Goal: Task Accomplishment & Management: Manage account settings

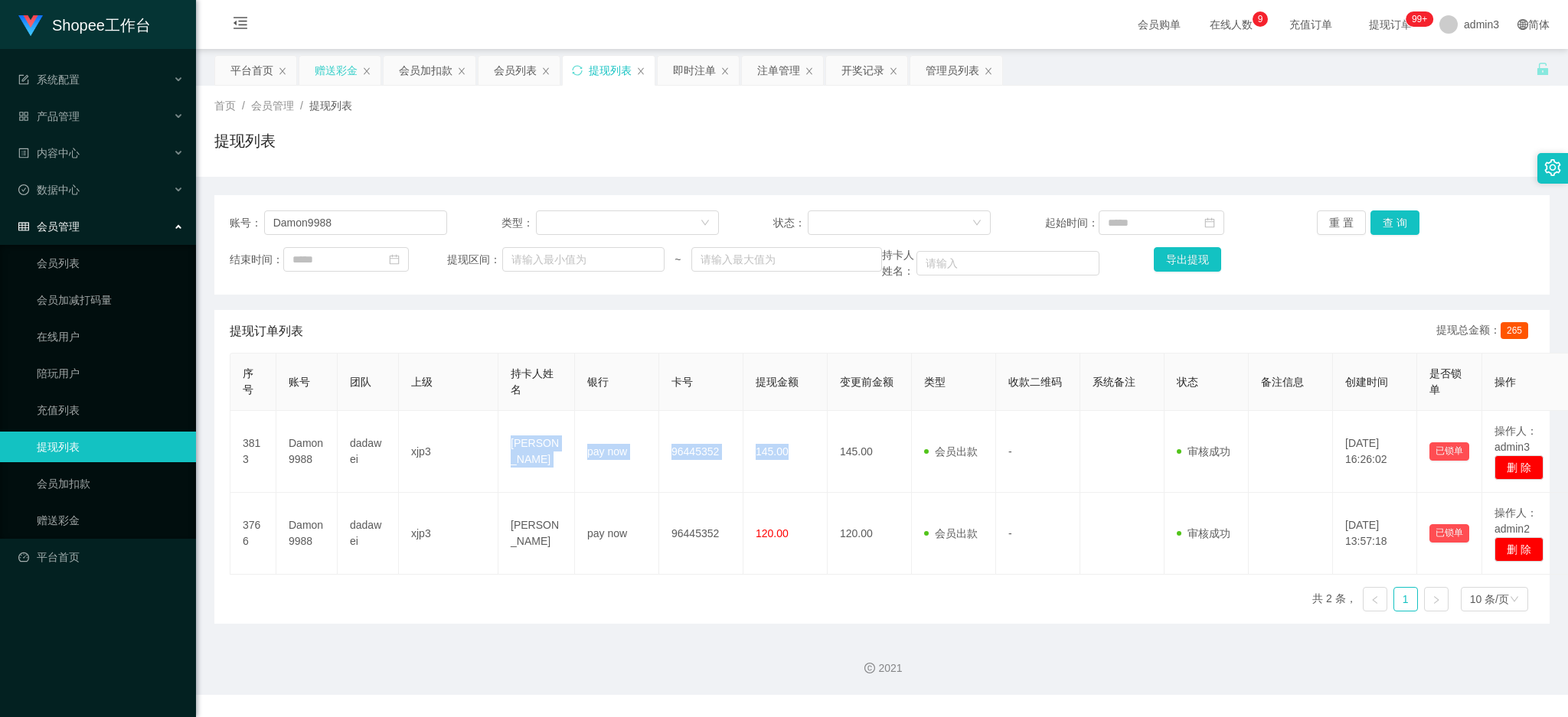
click at [337, 65] on div "赠送彩金" at bounding box center [336, 71] width 43 height 29
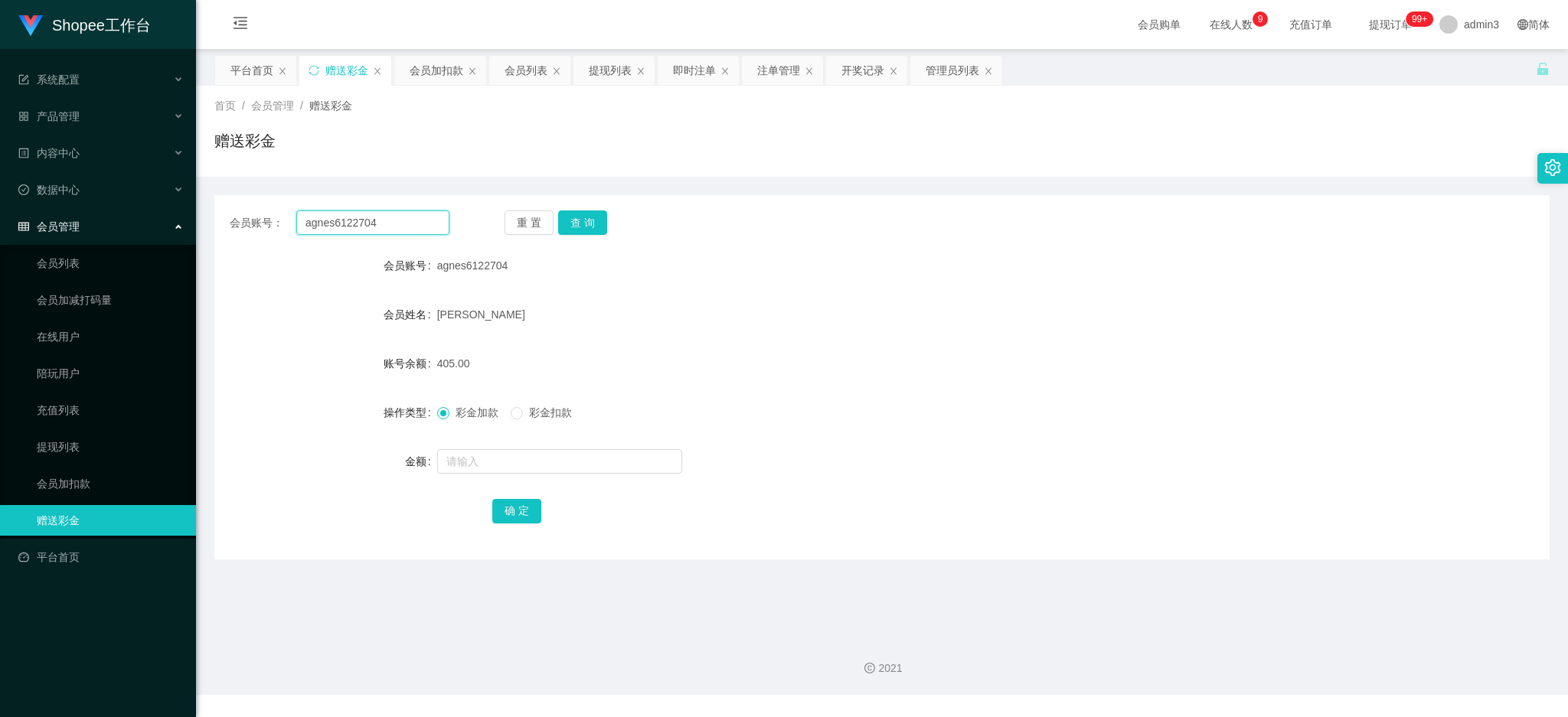
click at [327, 228] on input "agnes6122704" at bounding box center [372, 223] width 153 height 25
paste input "GavinKhoo12"
type input "GavinKhoo12"
drag, startPoint x: 590, startPoint y: 215, endPoint x: 585, endPoint y: 236, distance: 21.6
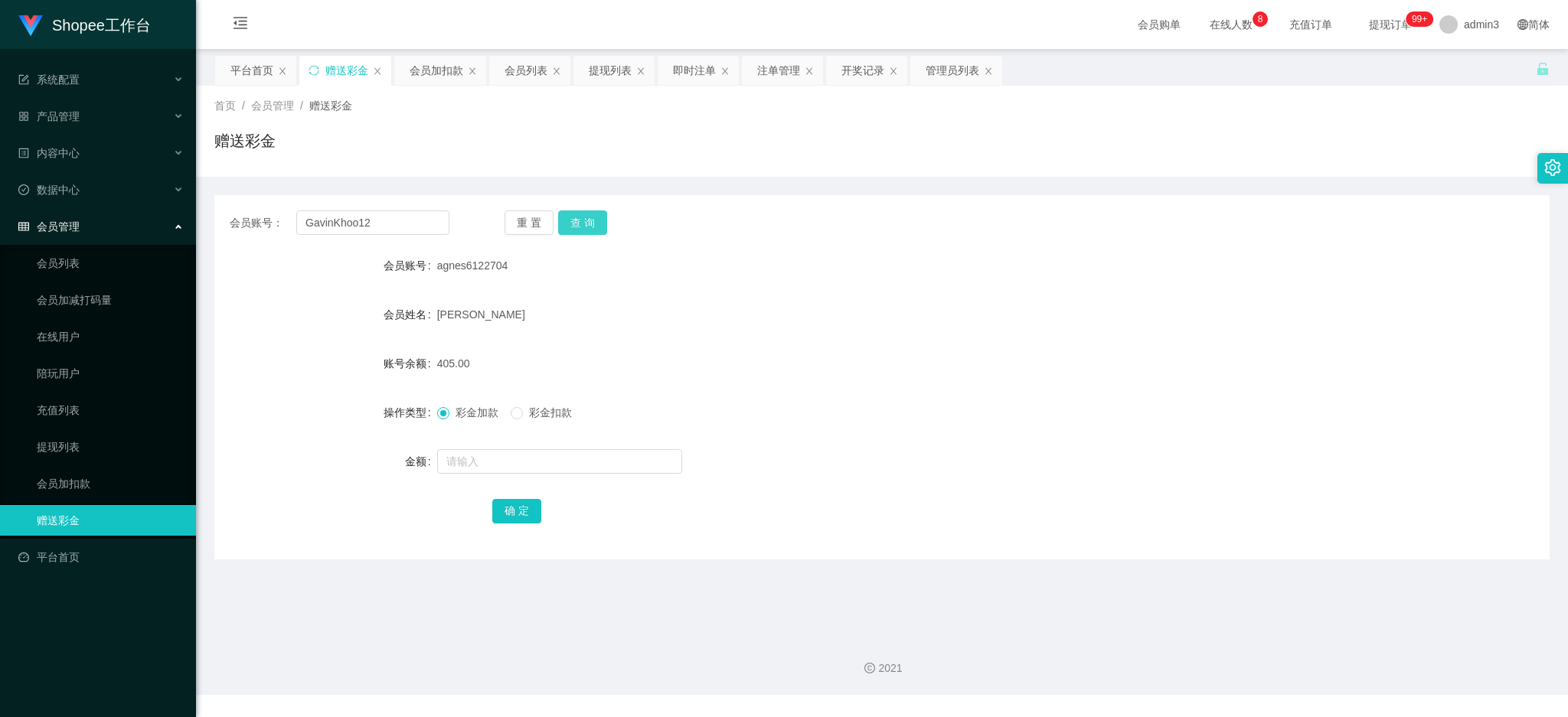
click at [590, 215] on button "查 询" at bounding box center [583, 223] width 49 height 25
click at [487, 444] on form "会员账号 GavinKhoo12 会员姓名 [PERSON_NAME] Theam Min 账号余额 0.00 操作类型 彩金加款 彩金扣款 金额 确 定" at bounding box center [881, 388] width 1335 height 276
click at [489, 459] on input "text" at bounding box center [559, 461] width 245 height 25
type input "500"
click at [495, 509] on button "确 定" at bounding box center [517, 511] width 49 height 25
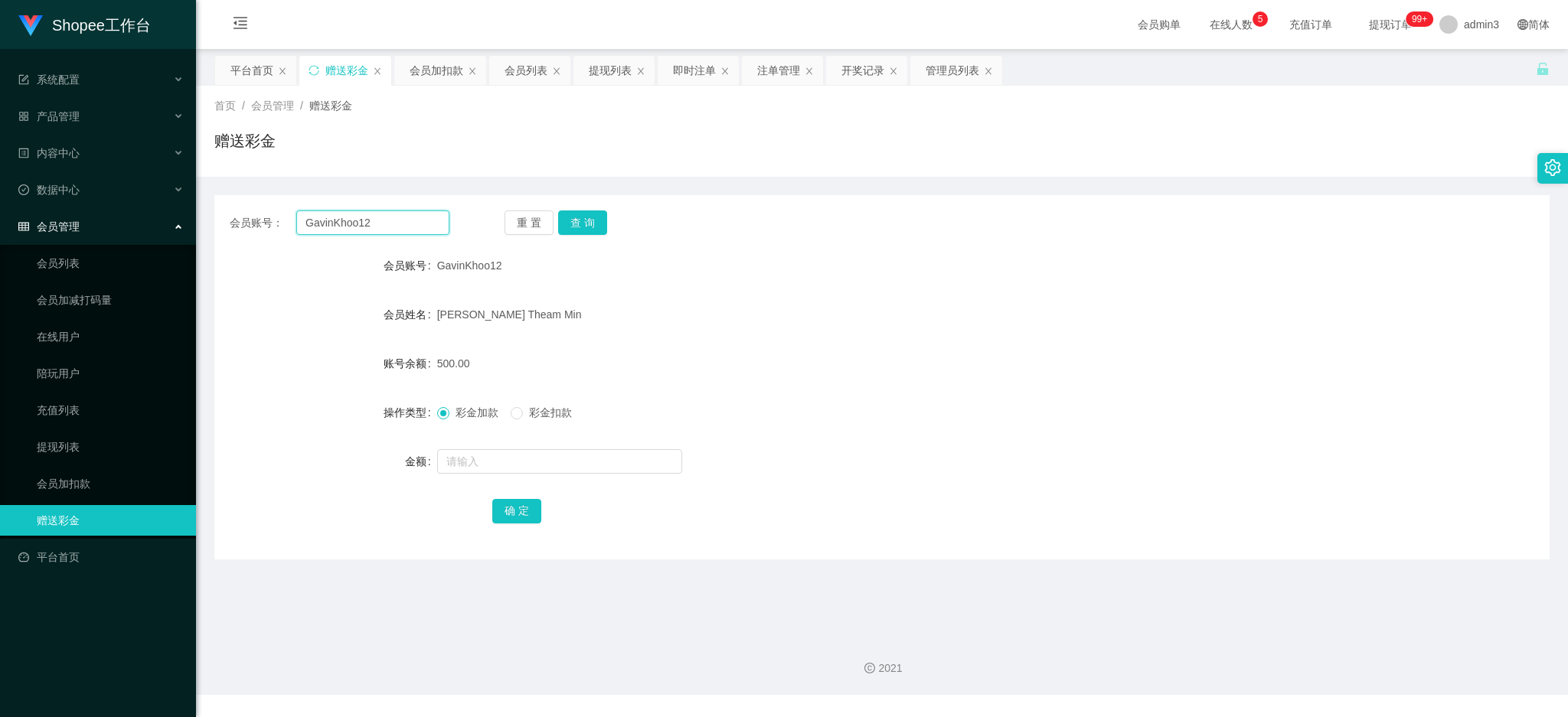
click at [354, 212] on input "GavinKhoo12" at bounding box center [372, 223] width 153 height 25
paste input "Emilyhappyhappy"
type input "Emilyhappyhappy"
click at [567, 214] on button "查 询" at bounding box center [583, 223] width 49 height 25
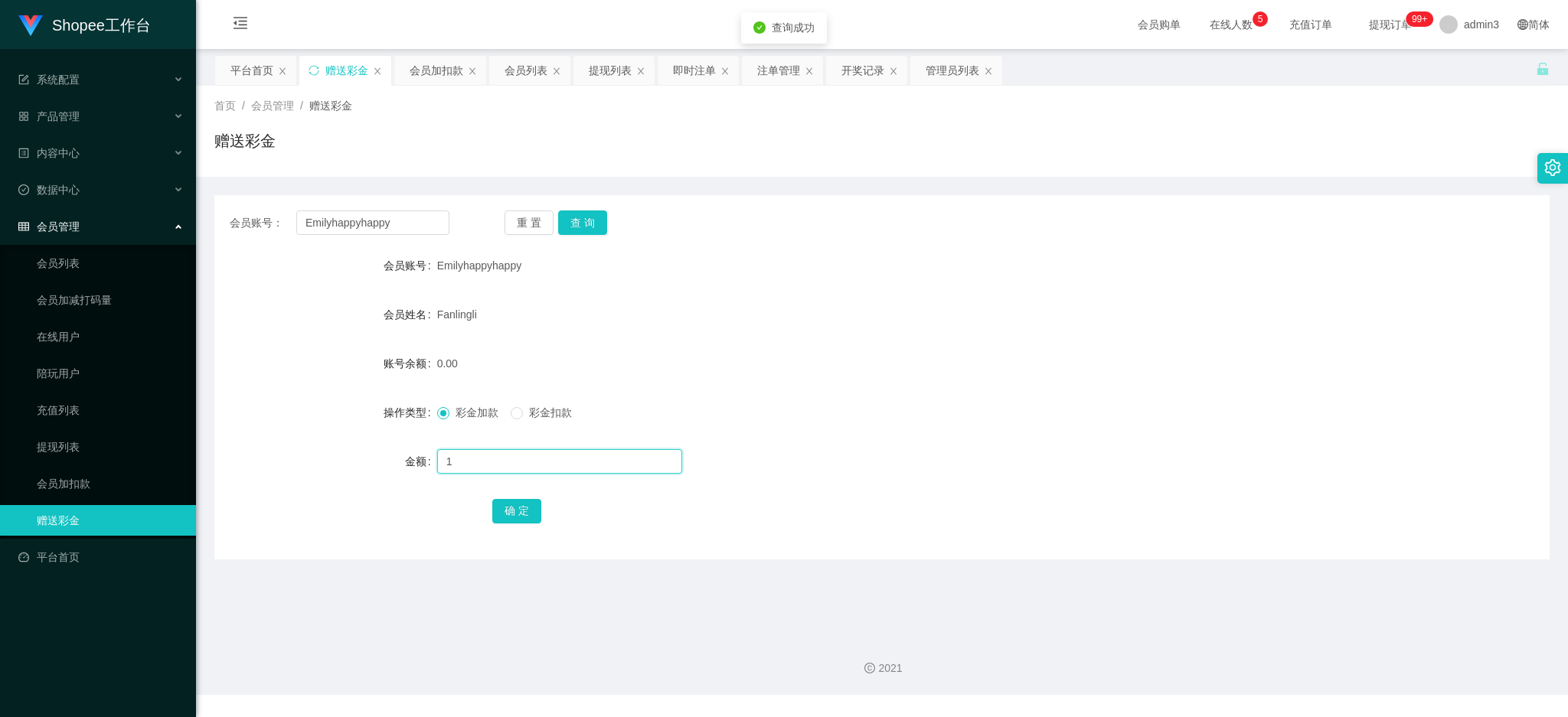
click at [530, 450] on input "1" at bounding box center [559, 461] width 245 height 25
type input "100"
drag, startPoint x: 525, startPoint y: 509, endPoint x: 517, endPoint y: 516, distance: 10.6
click at [525, 509] on button "确 定" at bounding box center [517, 511] width 49 height 25
click at [605, 72] on div "提现列表" at bounding box center [610, 71] width 43 height 29
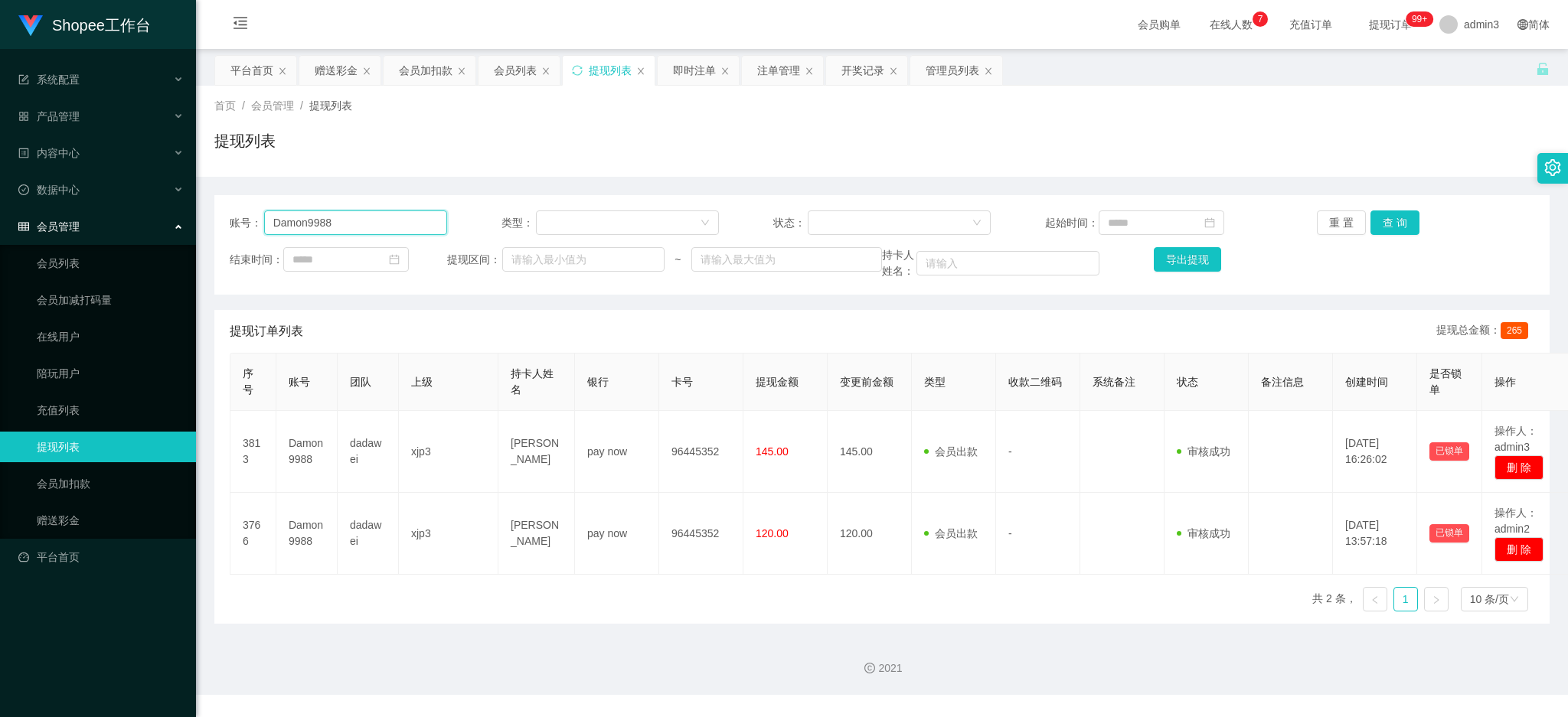
click at [347, 231] on input "Damon9988" at bounding box center [355, 223] width 183 height 25
paste input "Emilyhappyhappy"
type input "Emilyhappyhappy"
click at [1389, 219] on button "查 询" at bounding box center [1395, 223] width 49 height 25
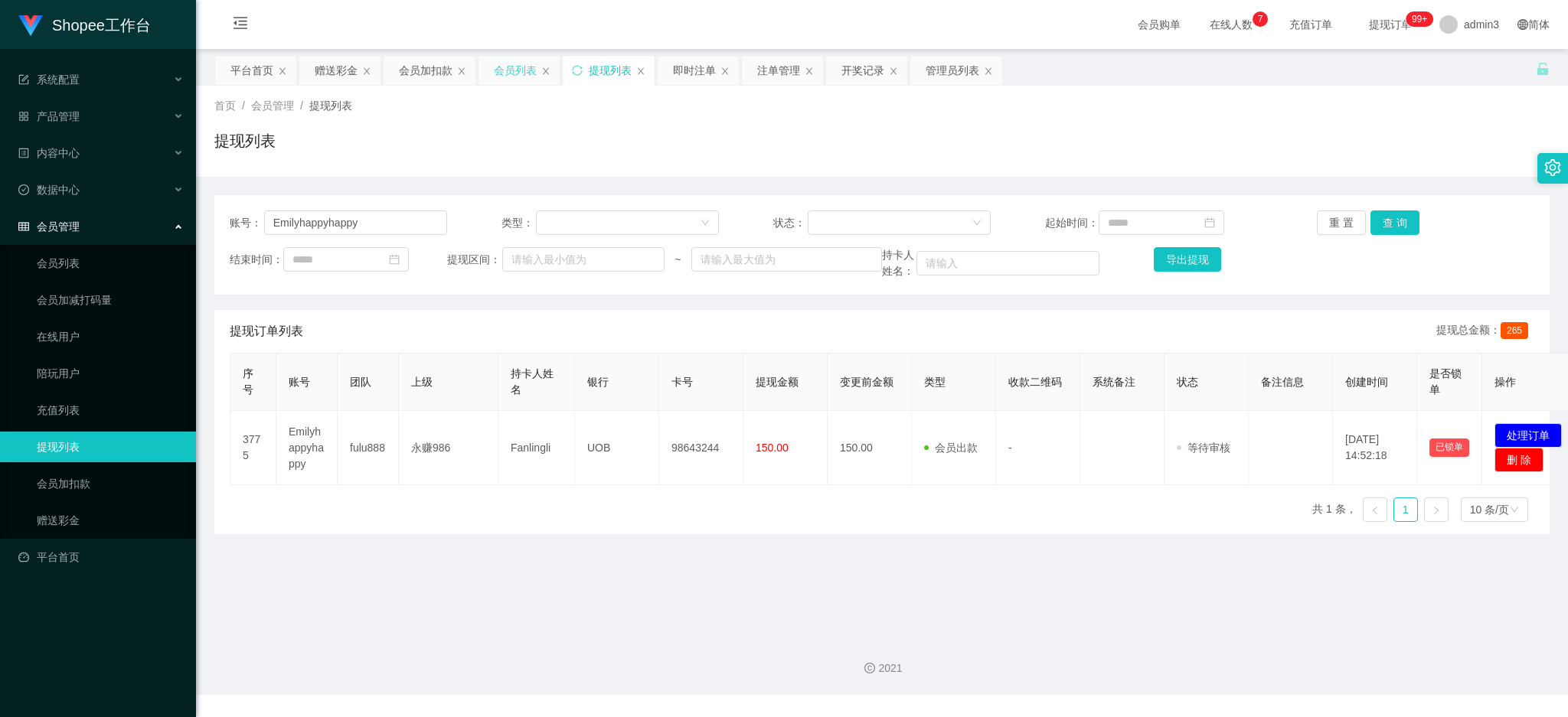
click at [520, 65] on div "会员列表" at bounding box center [515, 71] width 43 height 29
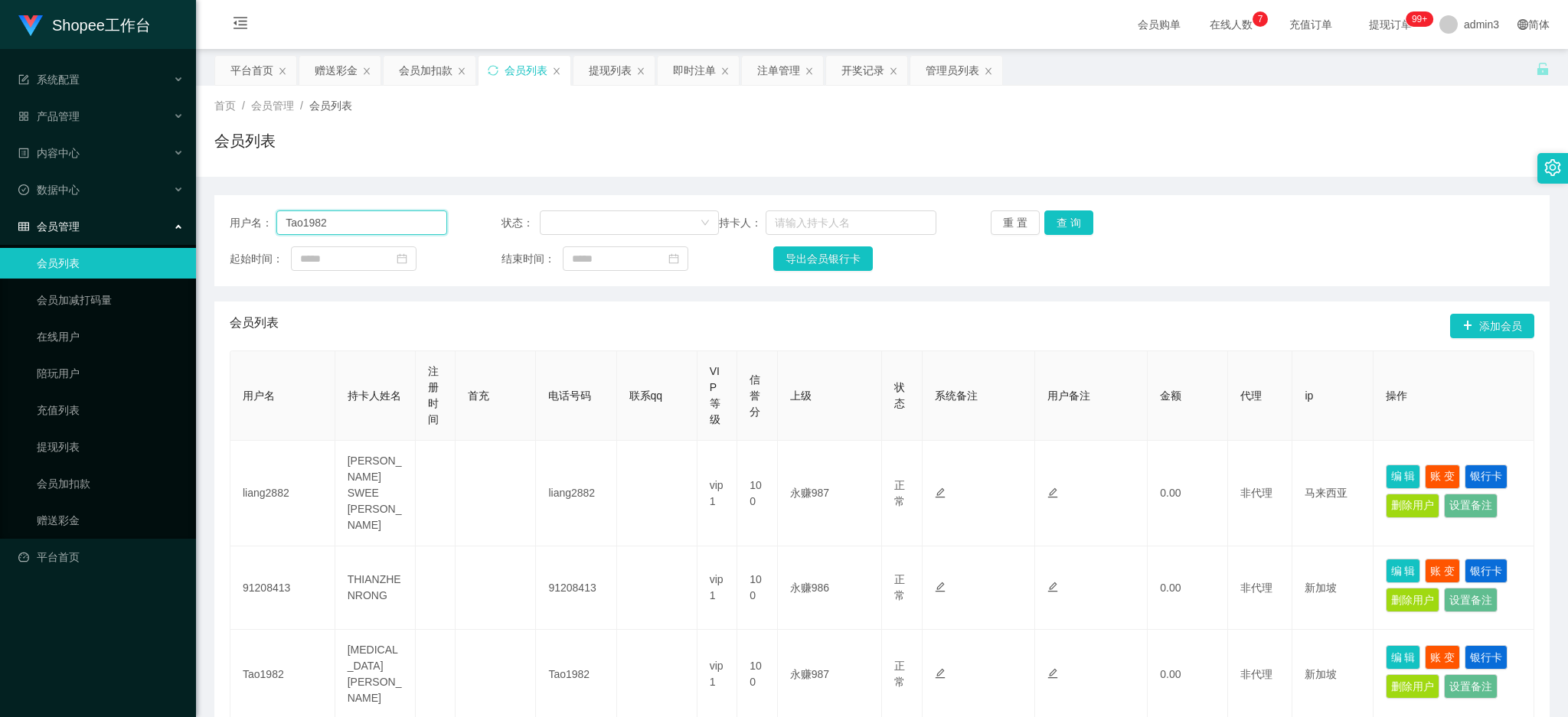
click at [348, 216] on input "Tao1982" at bounding box center [362, 223] width 171 height 25
paste input "Emilyhappyhappy"
type input "Emilyhappyhappy"
click at [1054, 233] on button "查 询" at bounding box center [1069, 223] width 49 height 25
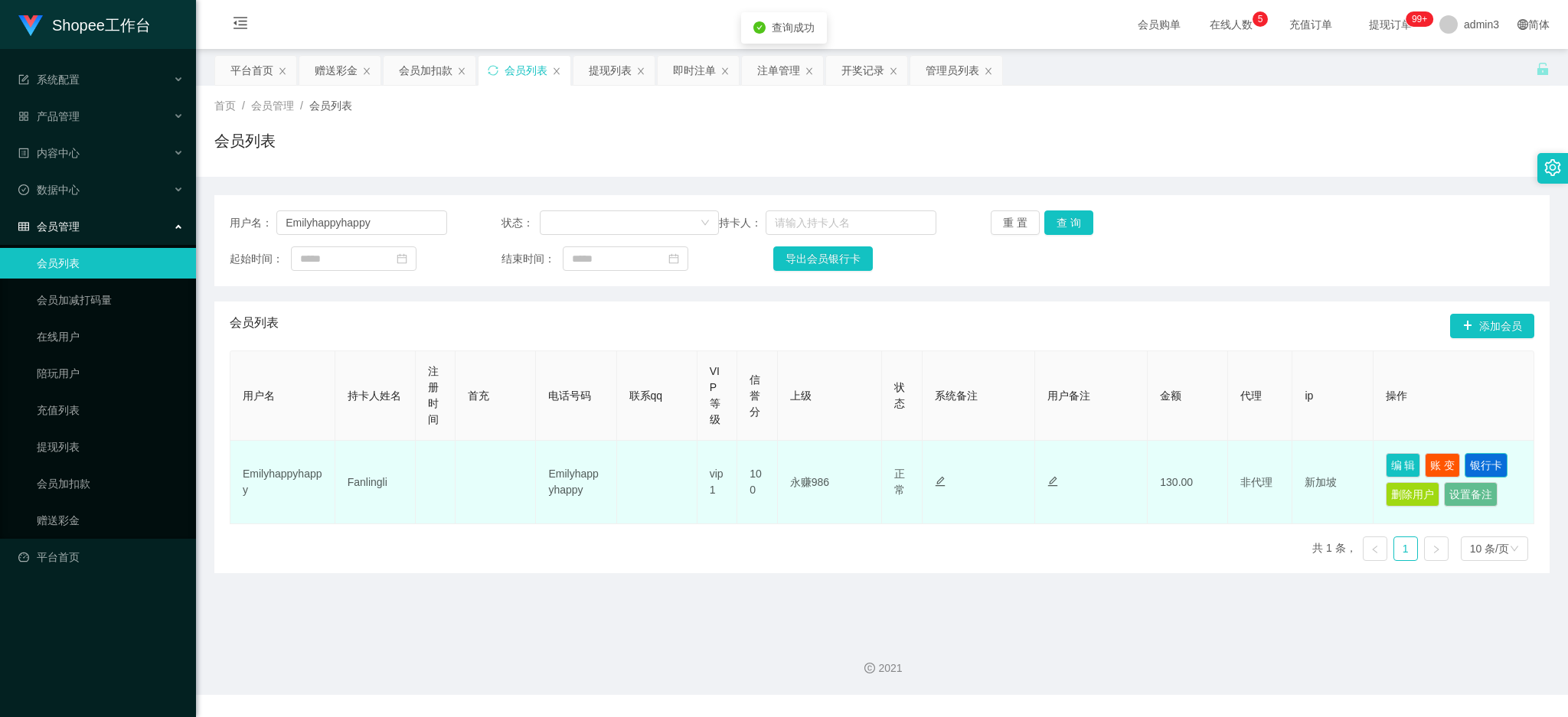
drag, startPoint x: 1475, startPoint y: 465, endPoint x: 1406, endPoint y: 471, distance: 69.3
click at [1476, 465] on button "银行卡" at bounding box center [1486, 465] width 43 height 25
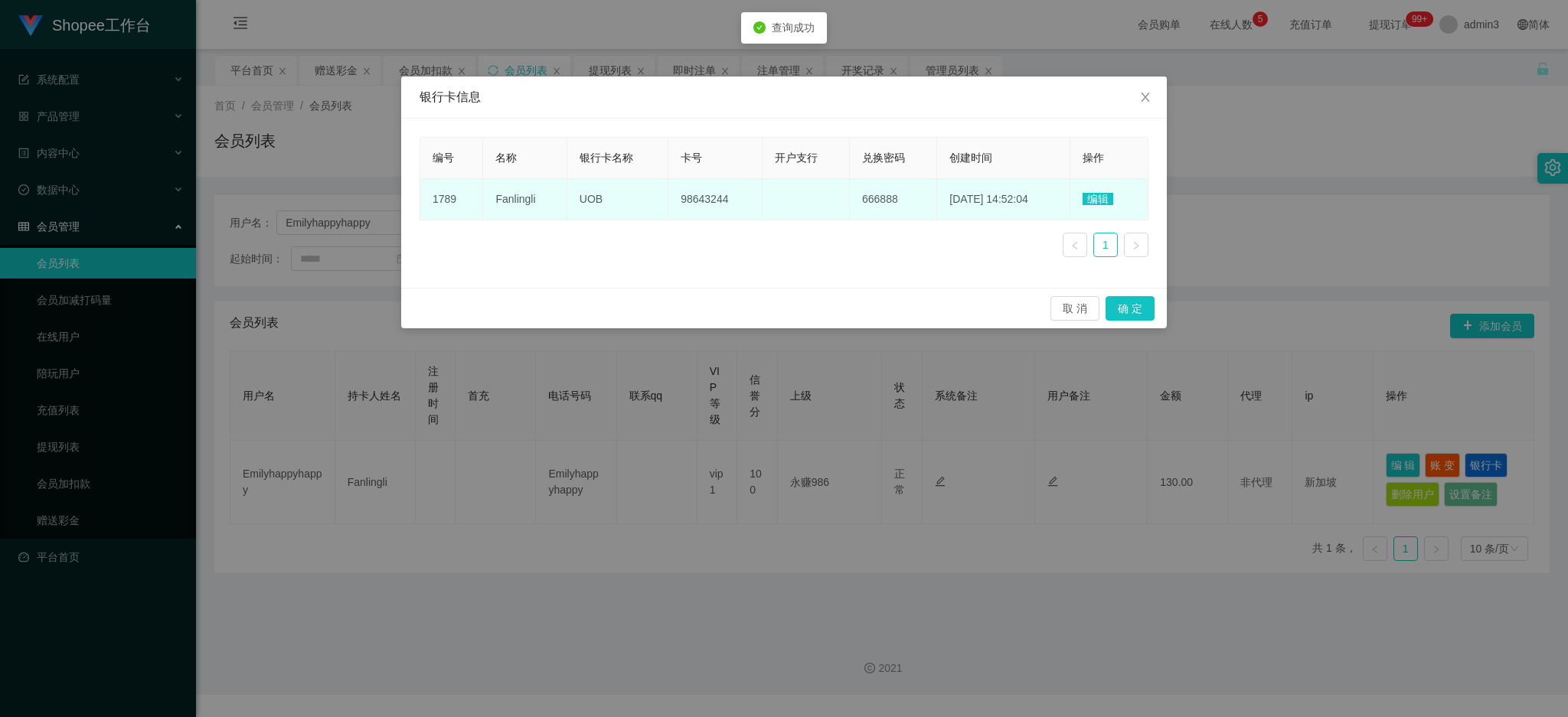
click at [1105, 197] on span "编辑" at bounding box center [1098, 199] width 31 height 12
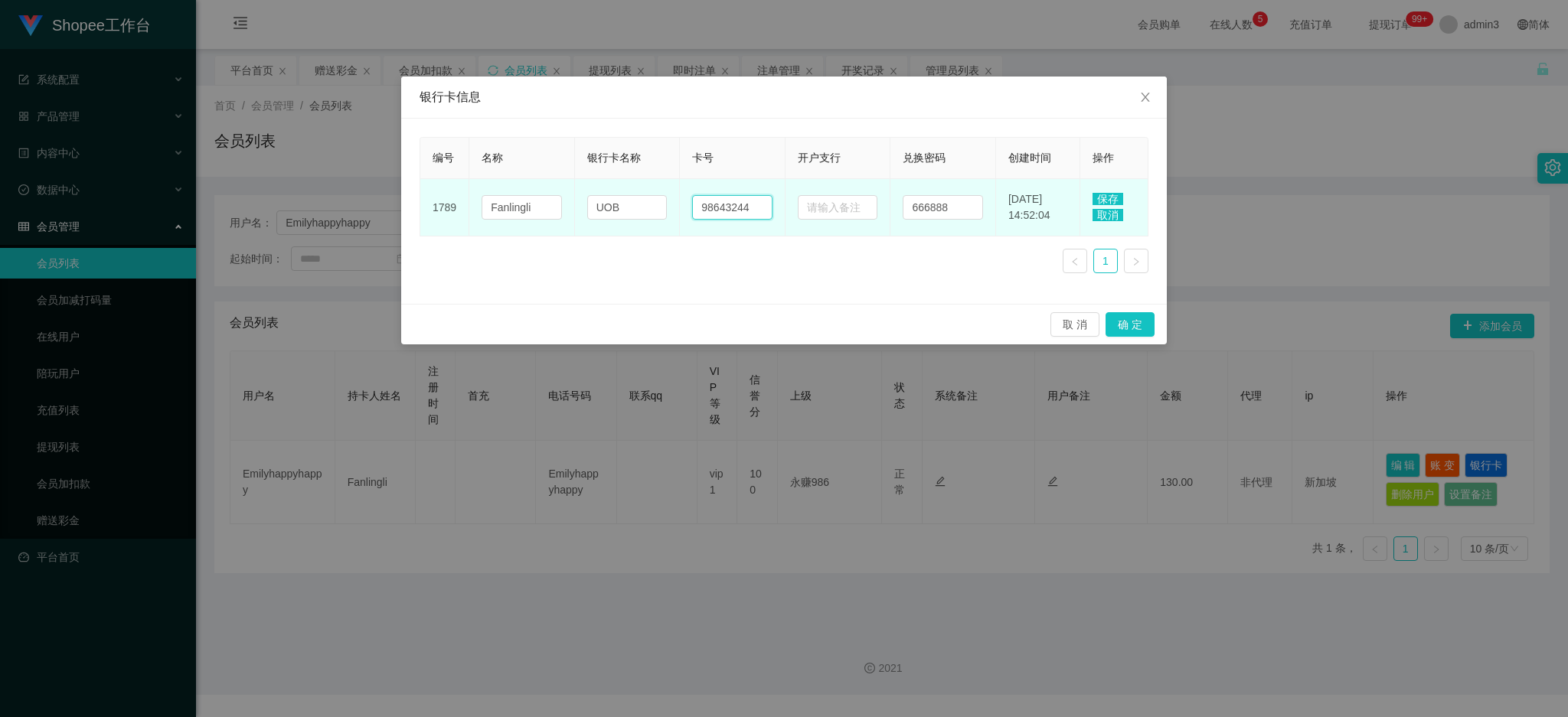
drag, startPoint x: 708, startPoint y: 196, endPoint x: 710, endPoint y: 205, distance: 9.2
click at [708, 196] on input "98643244" at bounding box center [732, 207] width 80 height 25
click at [713, 213] on input "98643244" at bounding box center [732, 207] width 80 height 25
paste input "8433715"
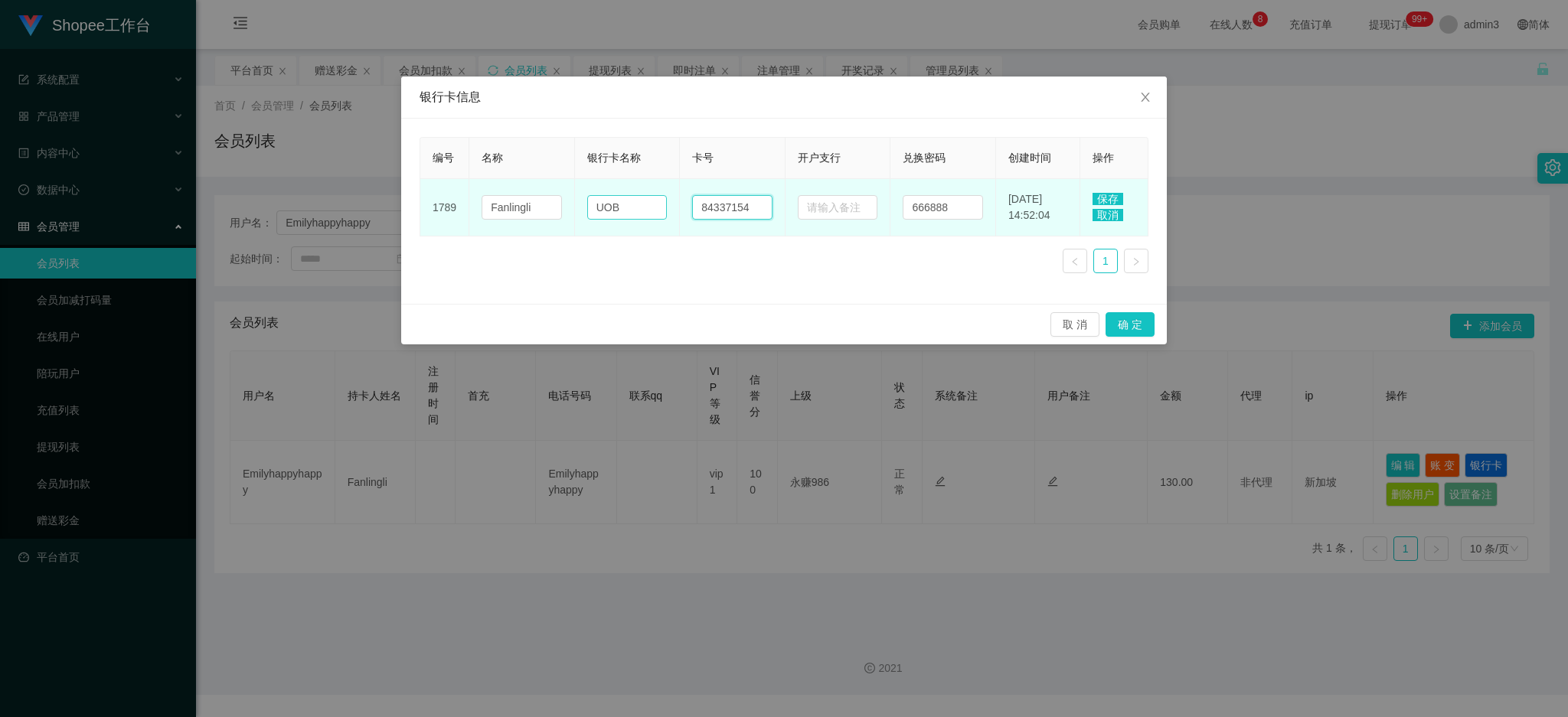
type input "84337154"
click at [619, 214] on input "UOB" at bounding box center [627, 207] width 80 height 25
drag, startPoint x: 619, startPoint y: 214, endPoint x: 576, endPoint y: 203, distance: 44.4
click at [575, 208] on td "UOB" at bounding box center [627, 207] width 106 height 58
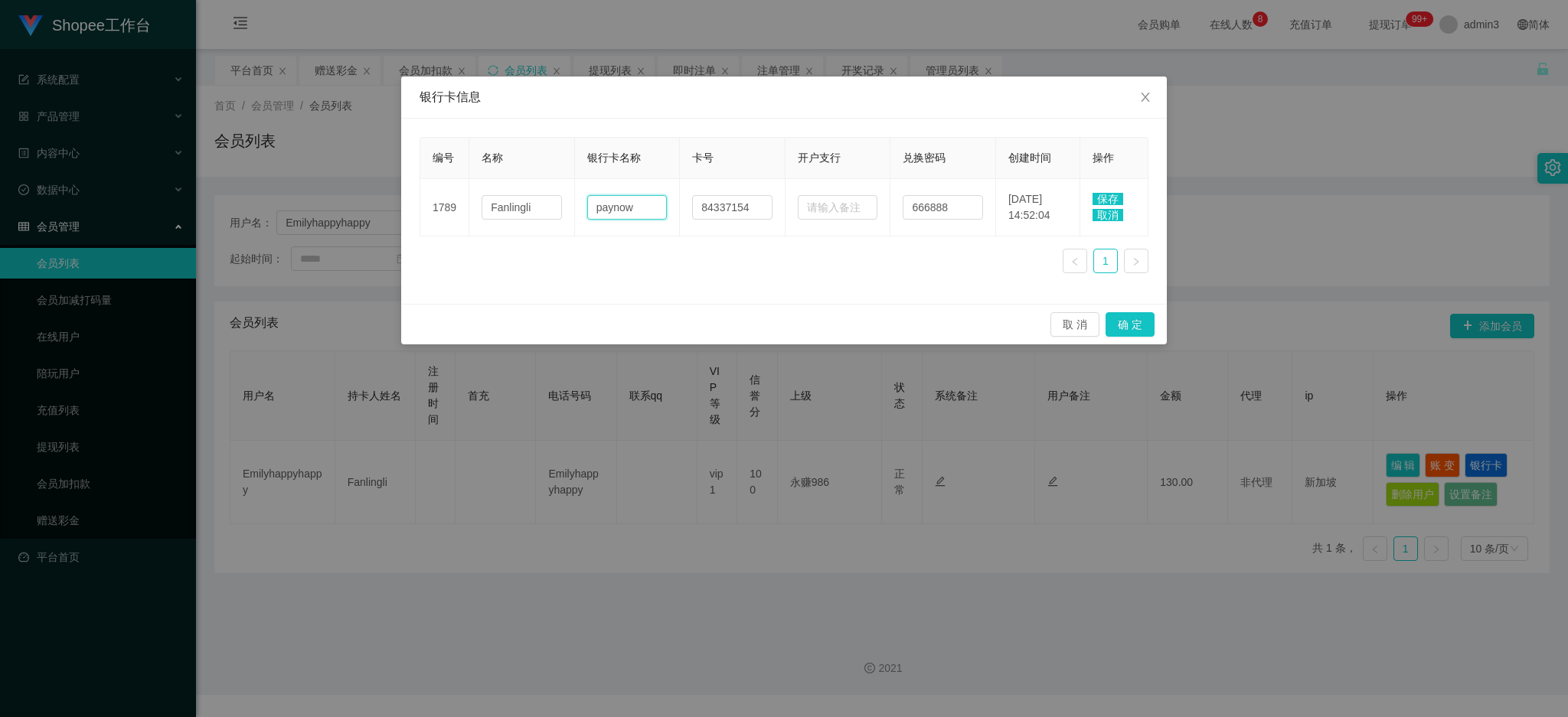
type input "paynow"
click at [1106, 194] on span "保存" at bounding box center [1108, 199] width 31 height 12
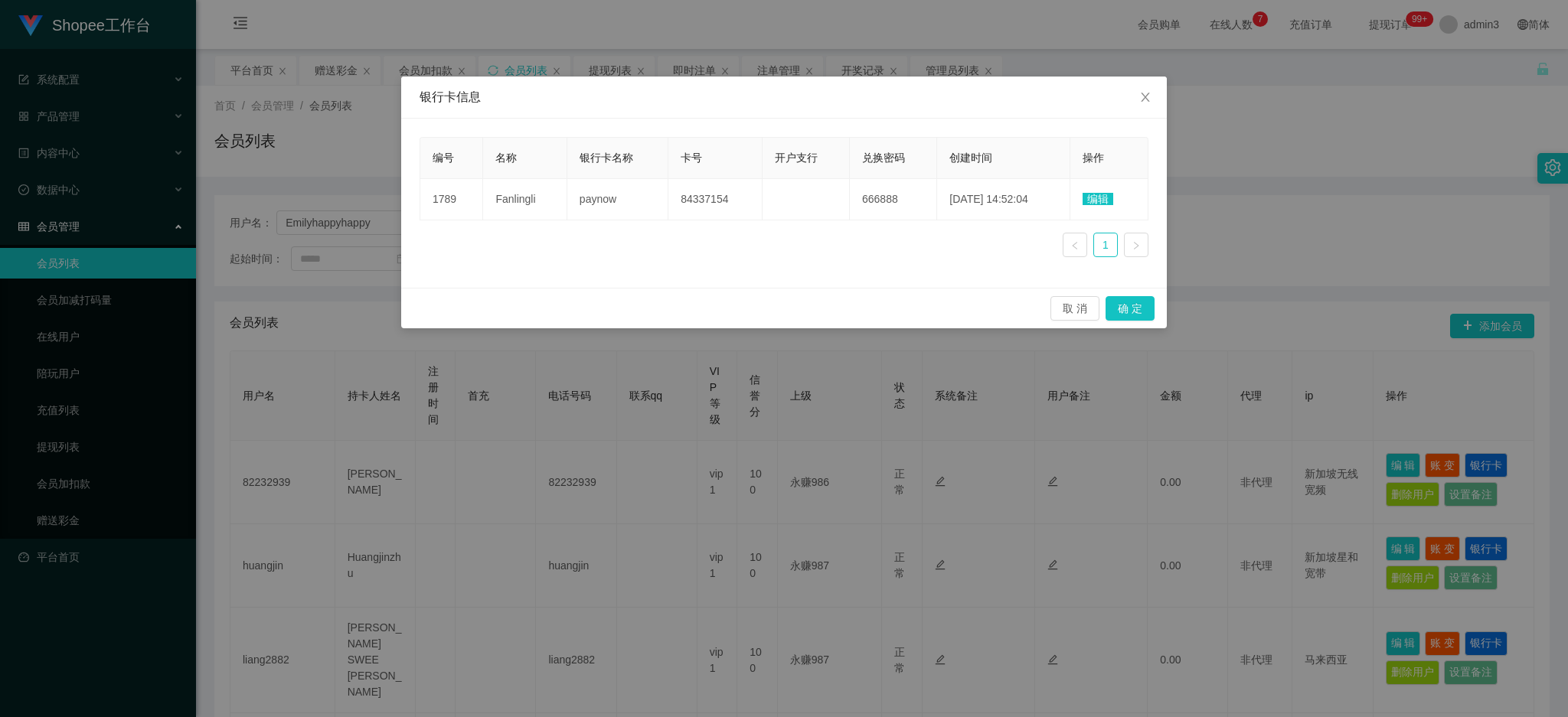
click at [676, 256] on div "编号 名称 银行卡名称 卡号 开户支行 兑换密码 创建时间 操作 1789 Fanlingli paynow 84337154 666888 [DATE] 1…" at bounding box center [784, 203] width 729 height 132
click at [1140, 300] on button "确 定" at bounding box center [1130, 308] width 49 height 25
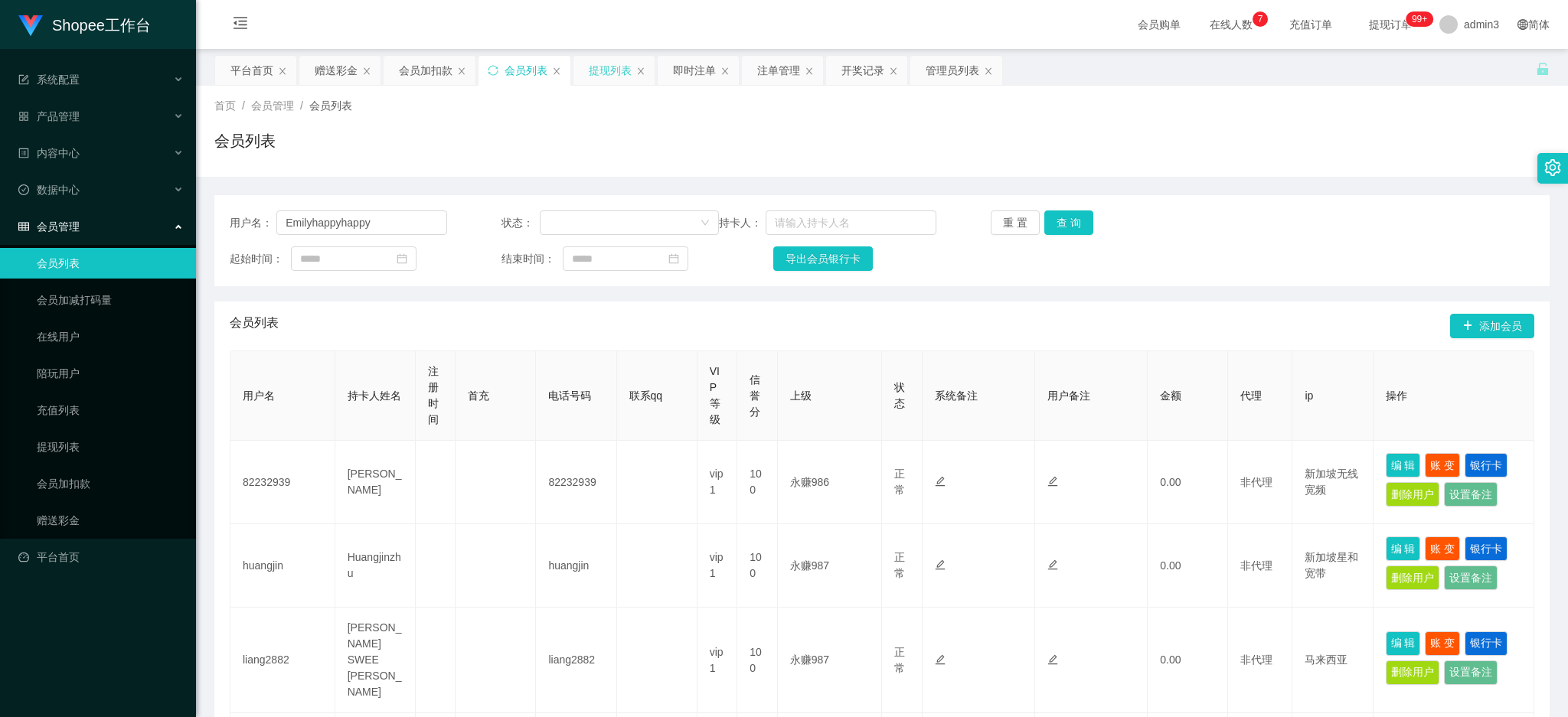
click at [592, 72] on div "提现列表" at bounding box center [610, 71] width 43 height 29
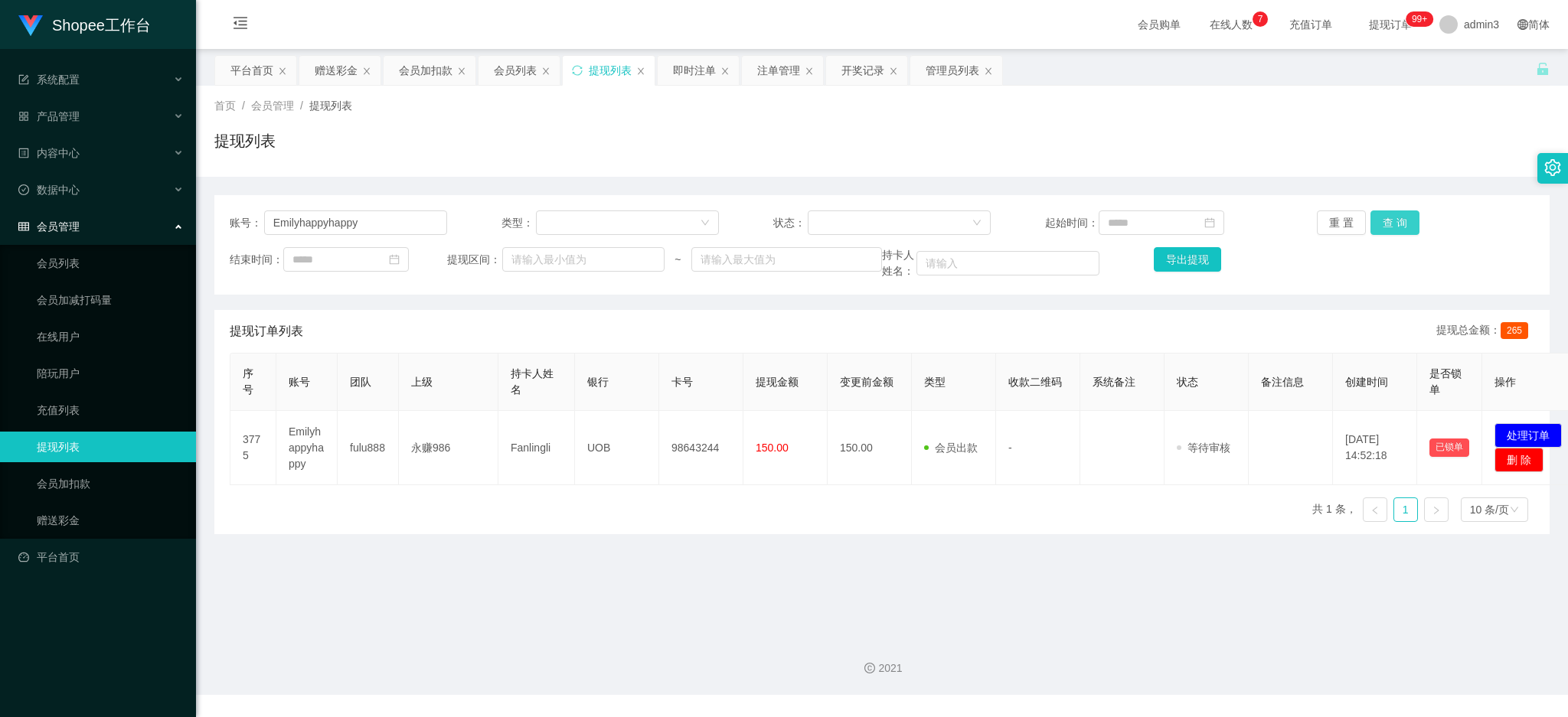
click at [1370, 219] on button "查 询" at bounding box center [1395, 223] width 49 height 25
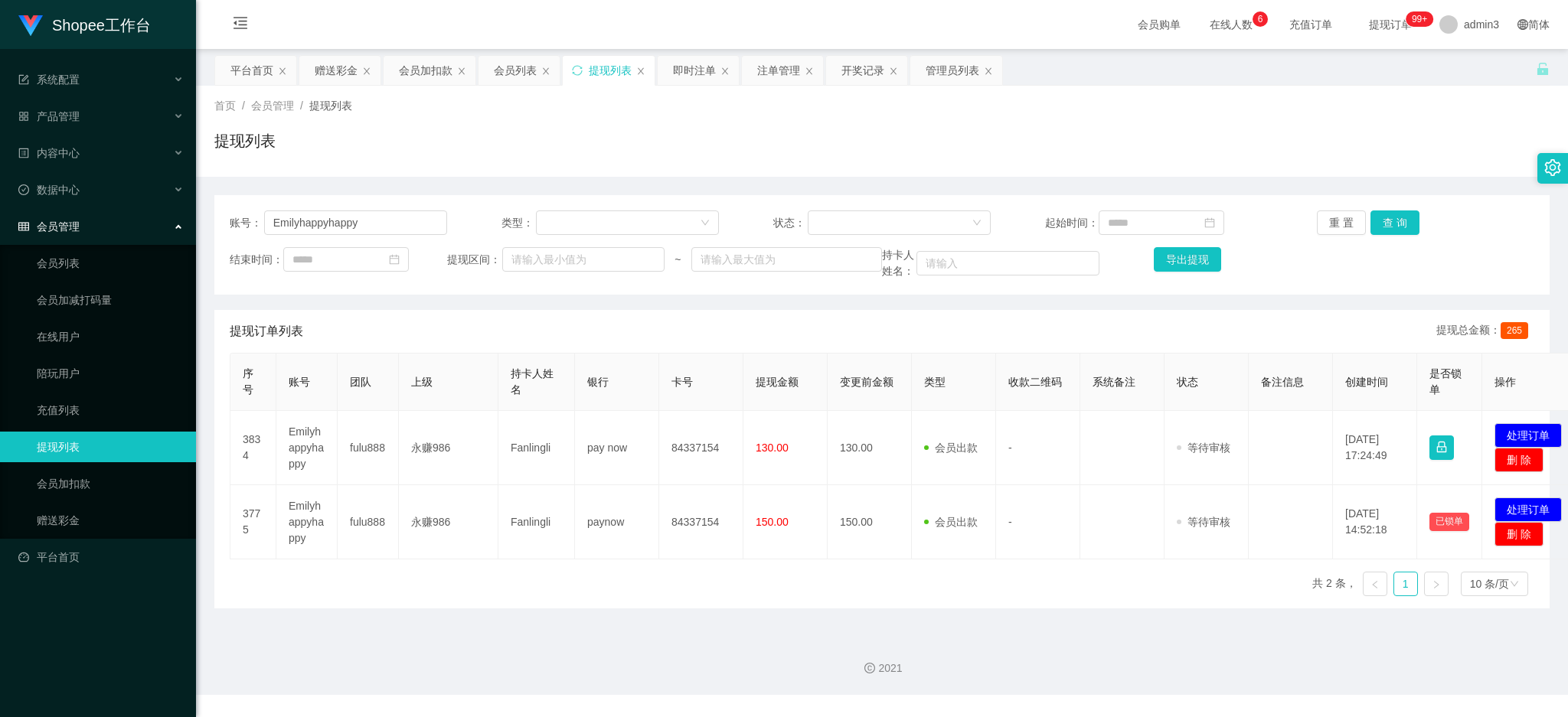
click at [537, 591] on div "序号 账号 团队 上级 持卡人姓名 银行 卡号 提现金额 变更前金额 类型 收款二维码 系统备注 状态 备注信息 创建时间 是否锁单 操作 3834 Emil…" at bounding box center [881, 481] width 1304 height 256
click at [1370, 219] on button "查 询" at bounding box center [1395, 223] width 49 height 25
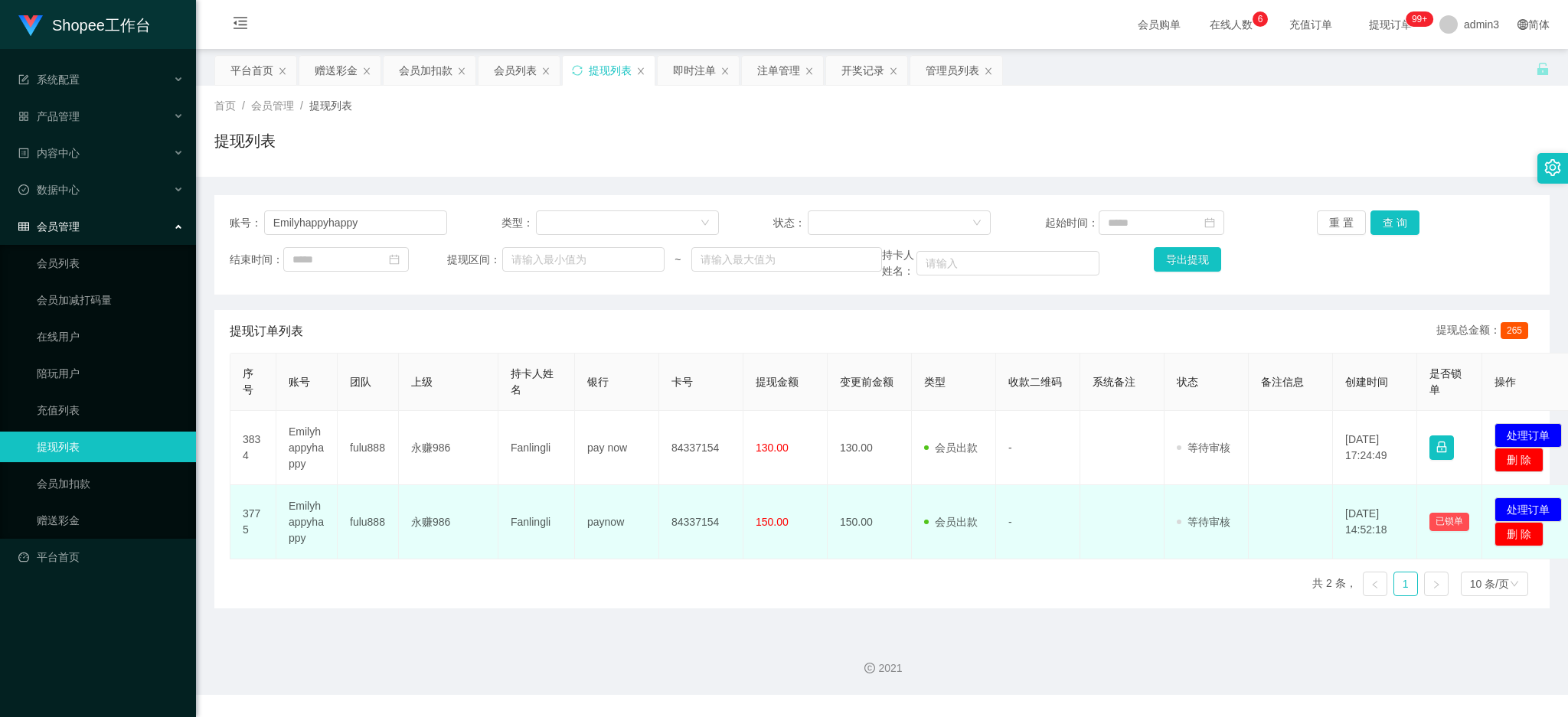
click at [637, 547] on td "paynow" at bounding box center [616, 522] width 84 height 74
drag, startPoint x: 509, startPoint y: 528, endPoint x: 807, endPoint y: 528, distance: 298.0
click at [807, 528] on tr "3775 Emilyhappyhappy fulu888 永赚986 Fanlingli paynow 84337154 150.00 150.00 会员出款…" at bounding box center [907, 522] width 1353 height 74
copy tr "Fanlingli paynow 84337154 150.00"
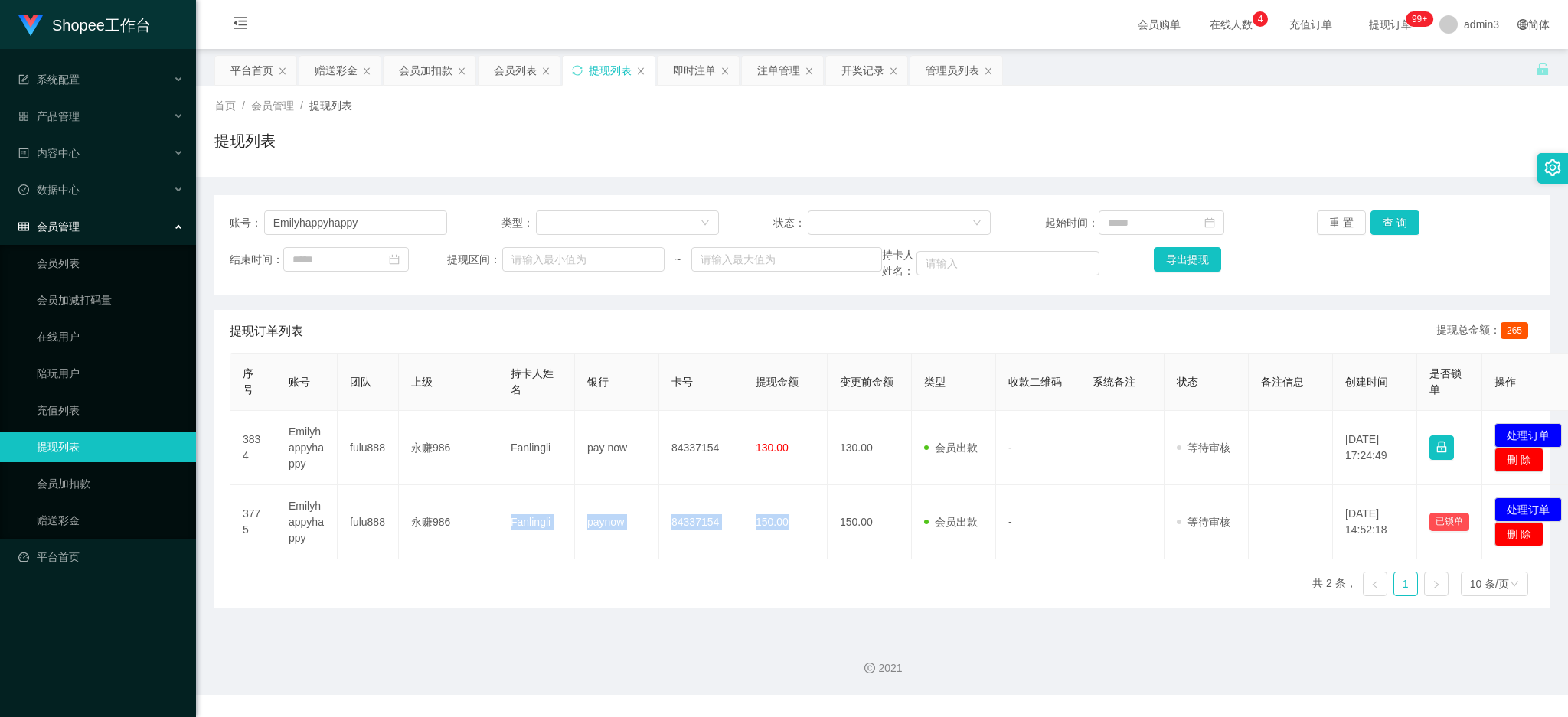
click at [643, 559] on div "序号 账号 团队 上级 持卡人姓名 银行 卡号 提现金额 变更前金额 类型 收款二维码 系统备注 状态 备注信息 创建时间 是否锁单 操作 3834 Emil…" at bounding box center [881, 481] width 1304 height 256
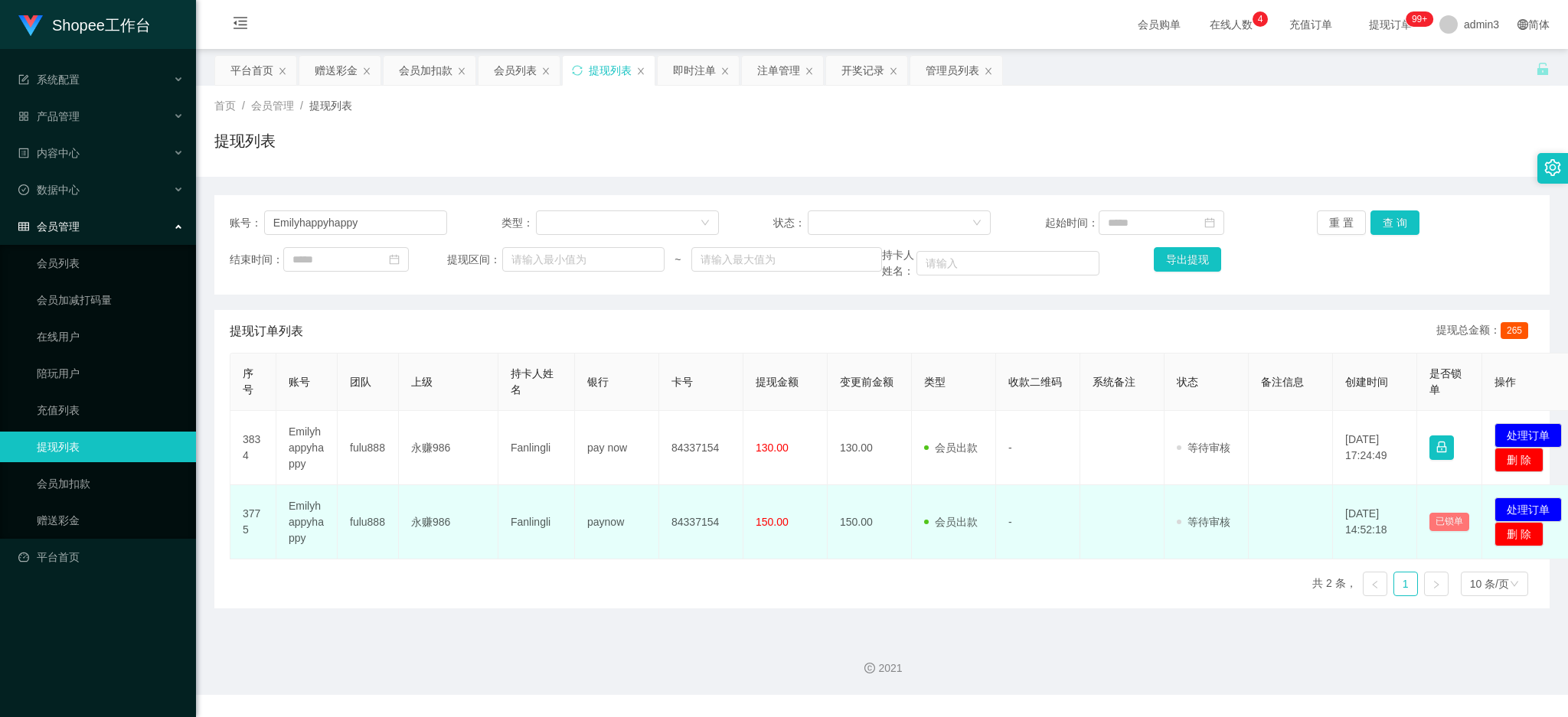
click at [1441, 524] on button "已锁单" at bounding box center [1449, 522] width 40 height 18
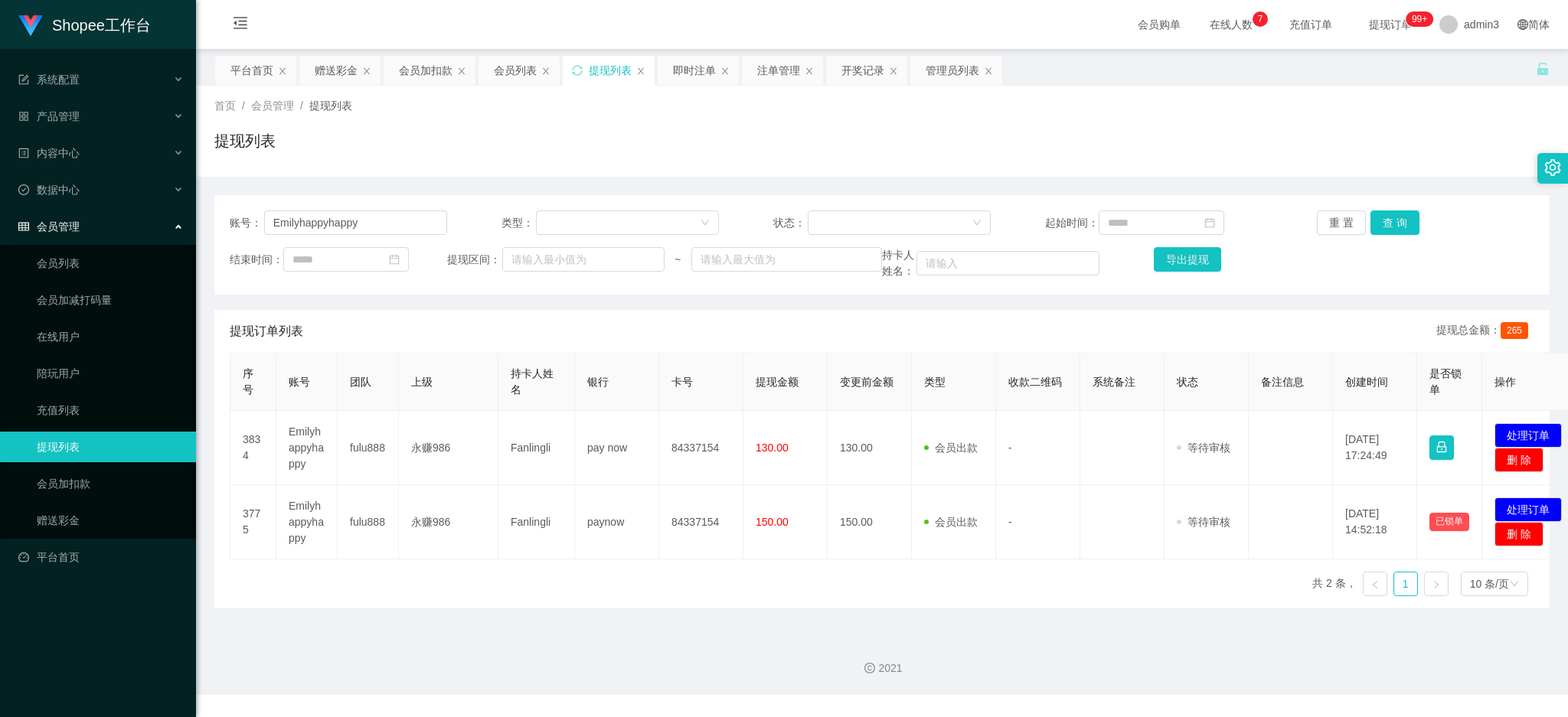
click at [1179, 618] on main "关闭左侧 关闭右侧 关闭其它 刷新页面 平台首页 赠送彩金 会员加扣款 会员列表 提现列表 即时注单 注单管理 开奖记录 管理员列表 首页 / 会员管理 / …" at bounding box center [881, 337] width 1372 height 575
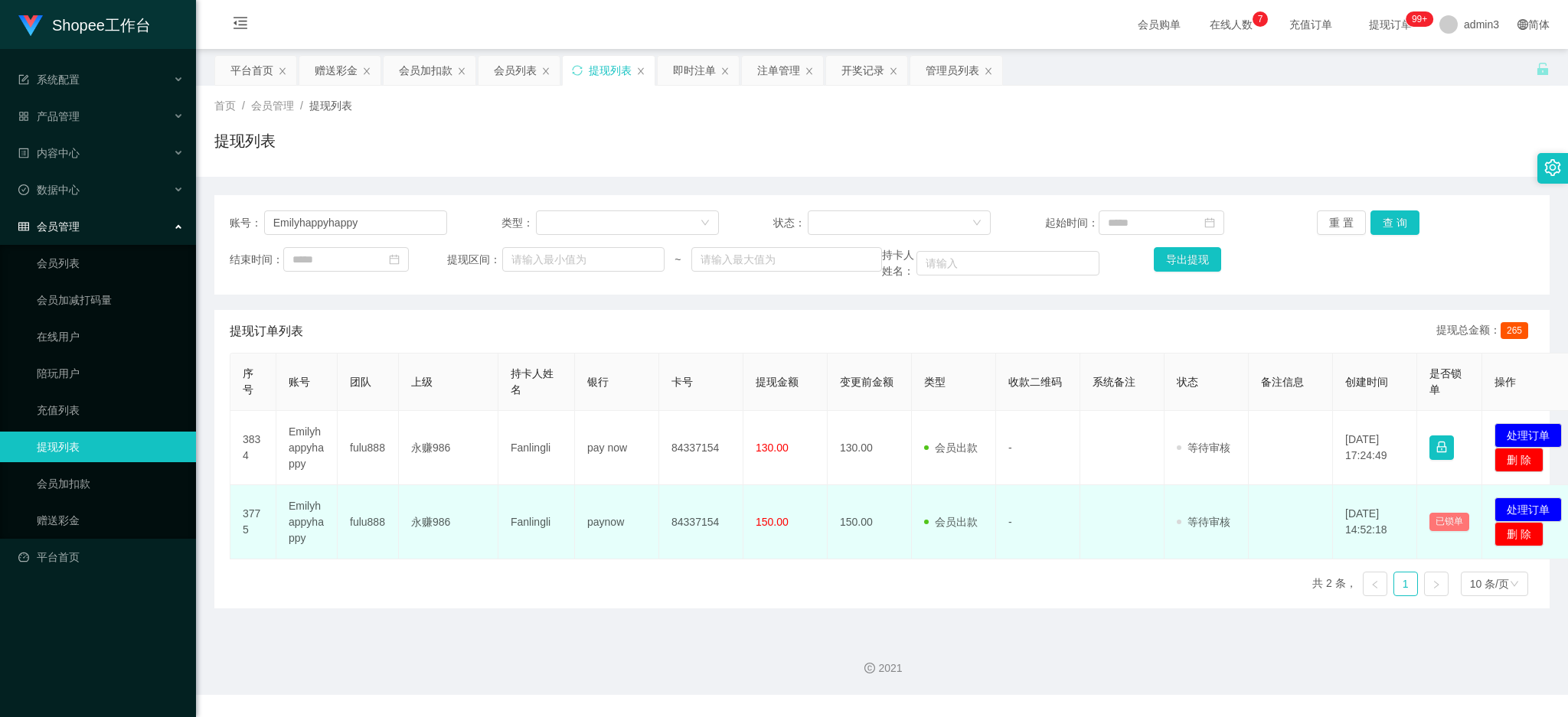
click at [1442, 523] on button "已锁单" at bounding box center [1449, 522] width 40 height 18
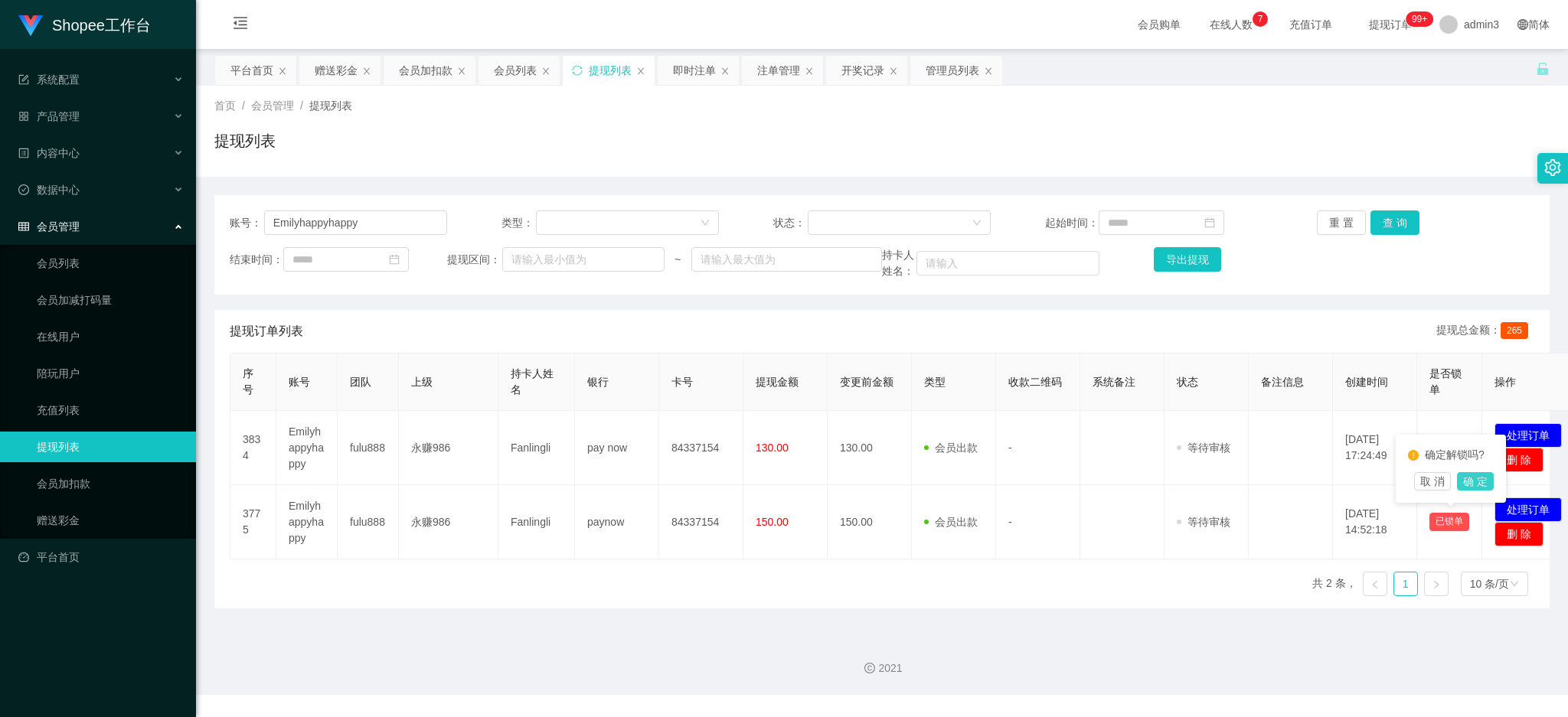
click at [1480, 477] on button "确 定" at bounding box center [1476, 481] width 37 height 18
click at [1375, 230] on button "查 询" at bounding box center [1395, 223] width 49 height 25
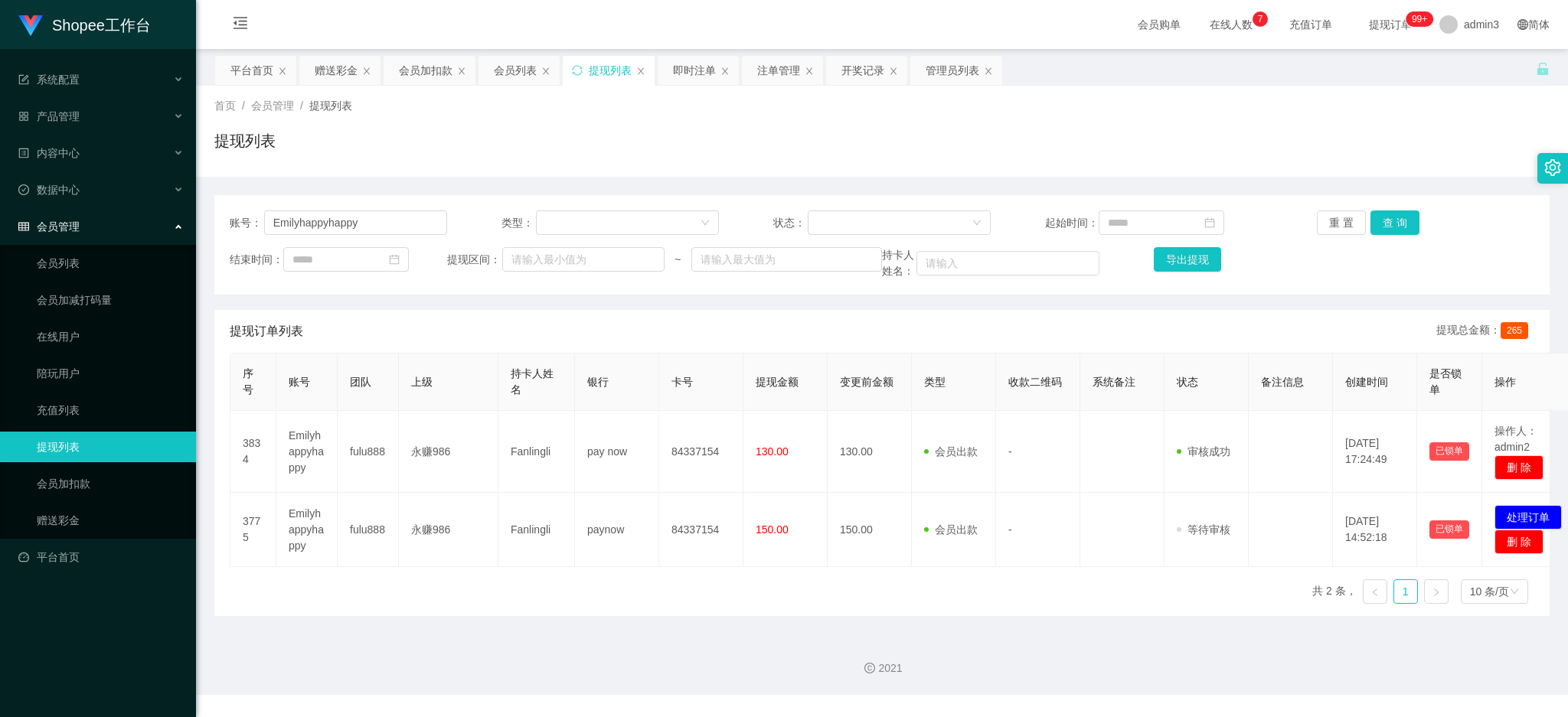
click at [1126, 569] on div "序号 账号 团队 上级 持卡人姓名 银行 卡号 提现金额 变更前金额 类型 收款二维码 系统备注 状态 备注信息 创建时间 是否锁单 操作 3834 Emil…" at bounding box center [881, 484] width 1304 height 263
click at [1403, 223] on button "查 询" at bounding box center [1395, 223] width 49 height 25
drag, startPoint x: 498, startPoint y: 534, endPoint x: 566, endPoint y: 587, distance: 86.2
click at [577, 538] on tr "3775 Emilyhappyhappy fulu888 永赚986 Fanlingli paynow 84337154 150.00 150.00 会员出款…" at bounding box center [907, 530] width 1353 height 74
copy td "Fanlingli"
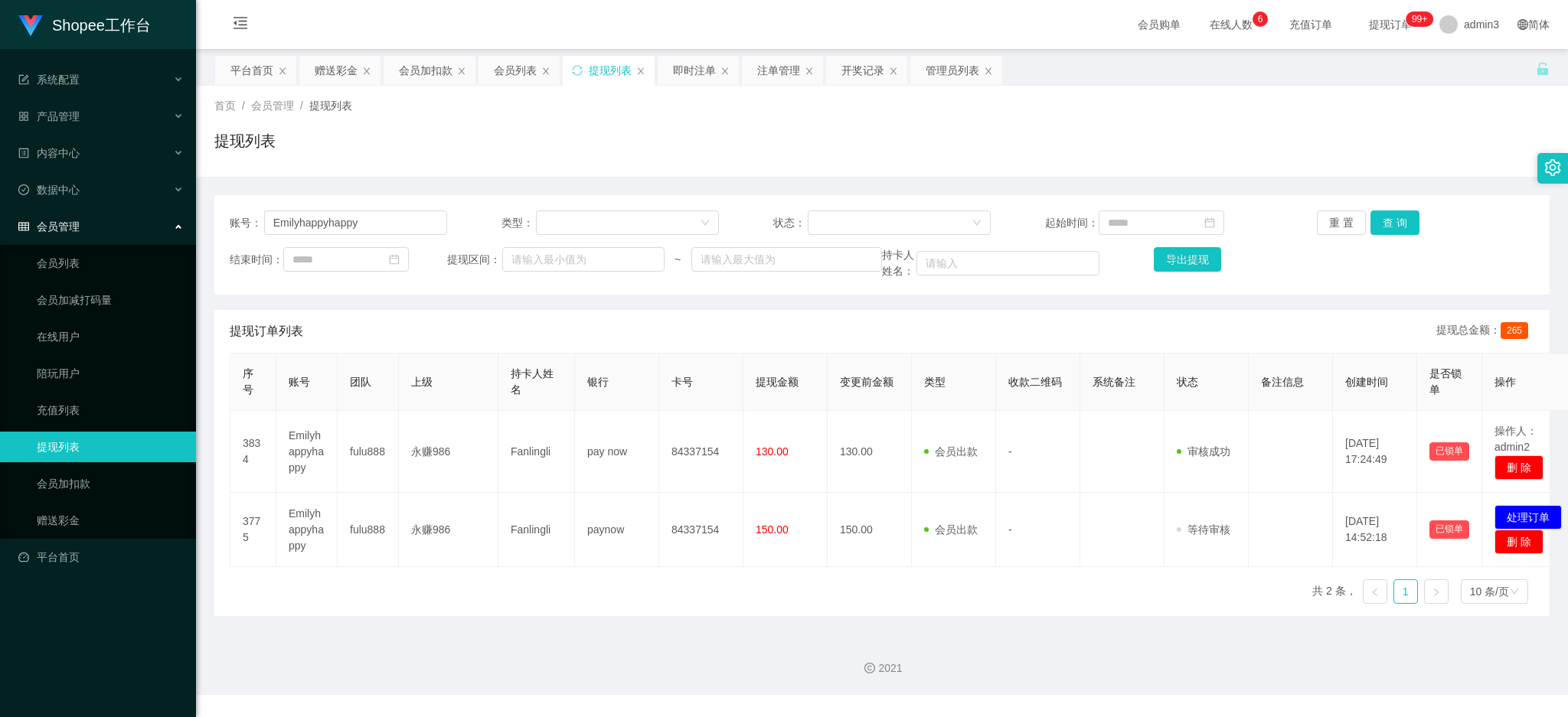
click at [434, 89] on div "首页 / 会员管理 / 提现列表 / 提现列表" at bounding box center [881, 131] width 1372 height 91
click at [433, 65] on div "会员加扣款" at bounding box center [426, 71] width 54 height 29
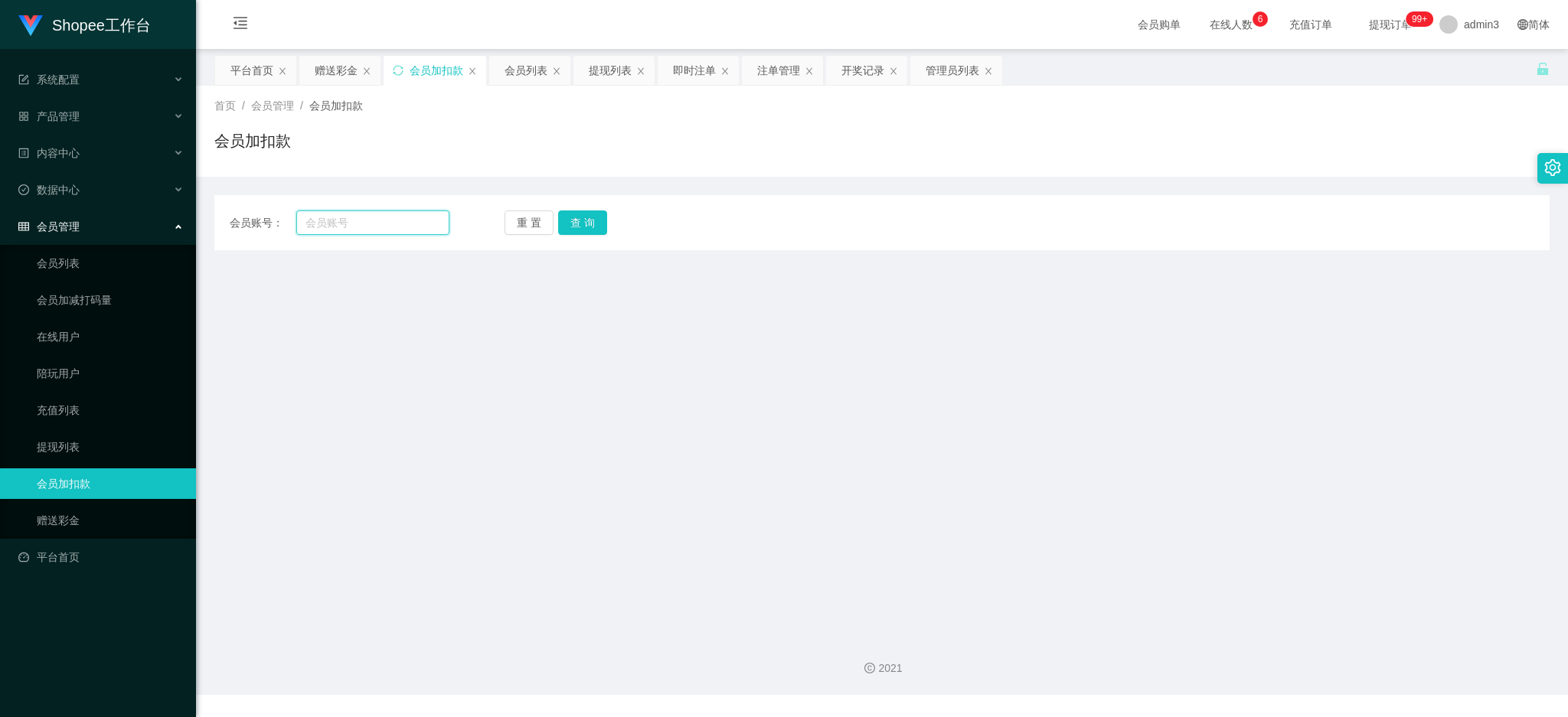
click at [322, 230] on input "text" at bounding box center [372, 223] width 153 height 25
paste input "6"
type input "6"
click at [593, 217] on button "查 询" at bounding box center [583, 223] width 49 height 25
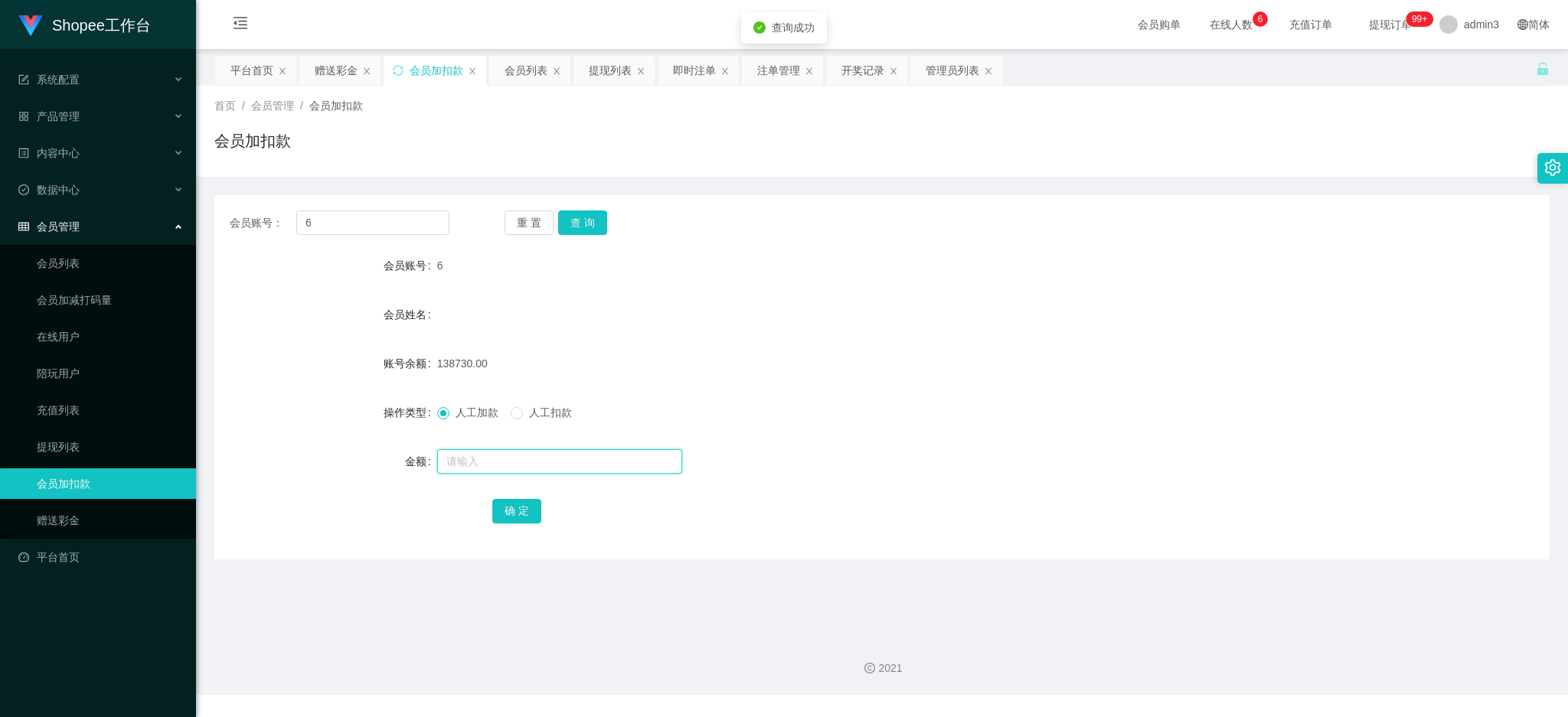
drag, startPoint x: 494, startPoint y: 451, endPoint x: 492, endPoint y: 458, distance: 7.3
click at [494, 451] on input "text" at bounding box center [559, 461] width 245 height 25
click at [908, 409] on div "人工加款 人工扣款" at bounding box center [826, 413] width 778 height 31
click at [524, 469] on input "text" at bounding box center [559, 461] width 245 height 25
paste input "10000"
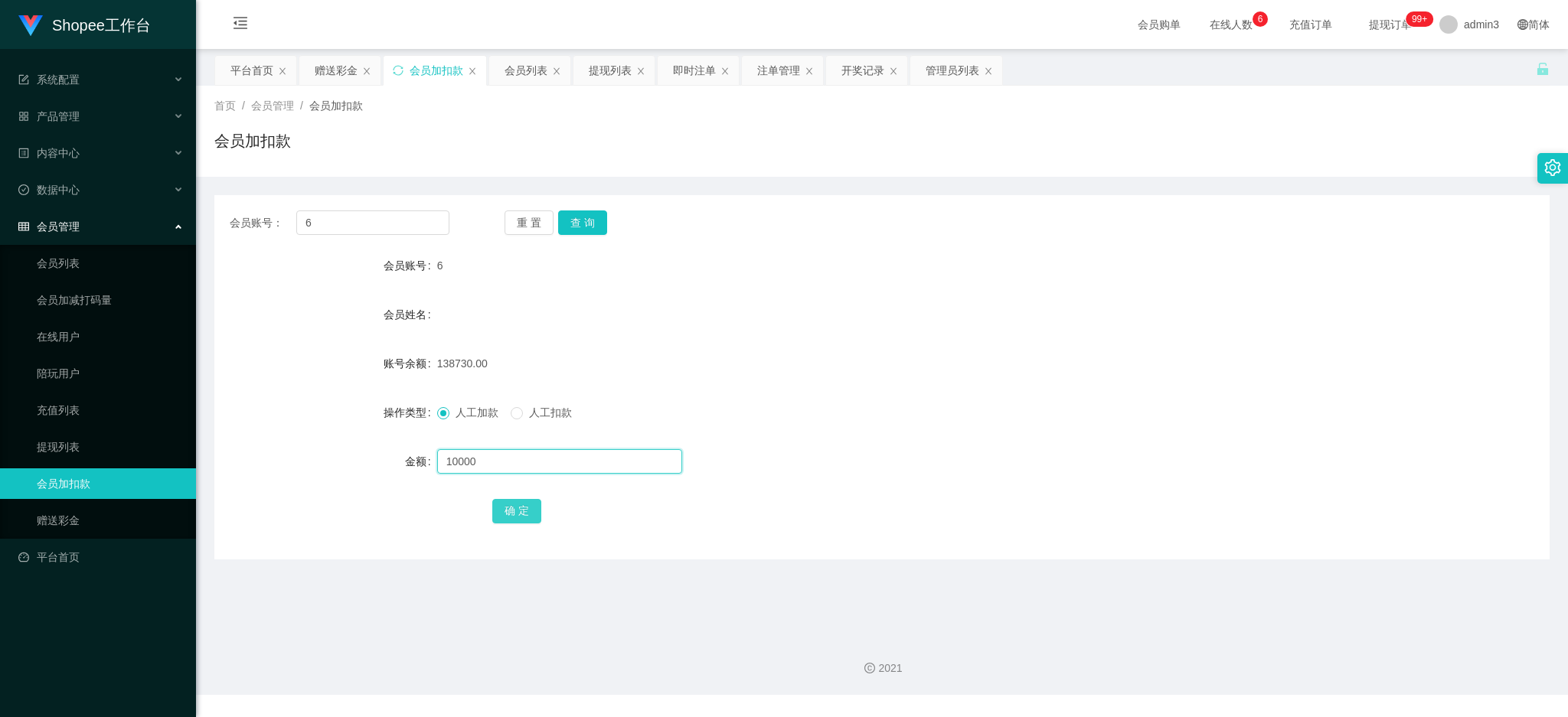
type input "10000"
click at [513, 513] on button "确 定" at bounding box center [517, 511] width 49 height 25
click at [611, 78] on div "提现列表" at bounding box center [610, 71] width 43 height 29
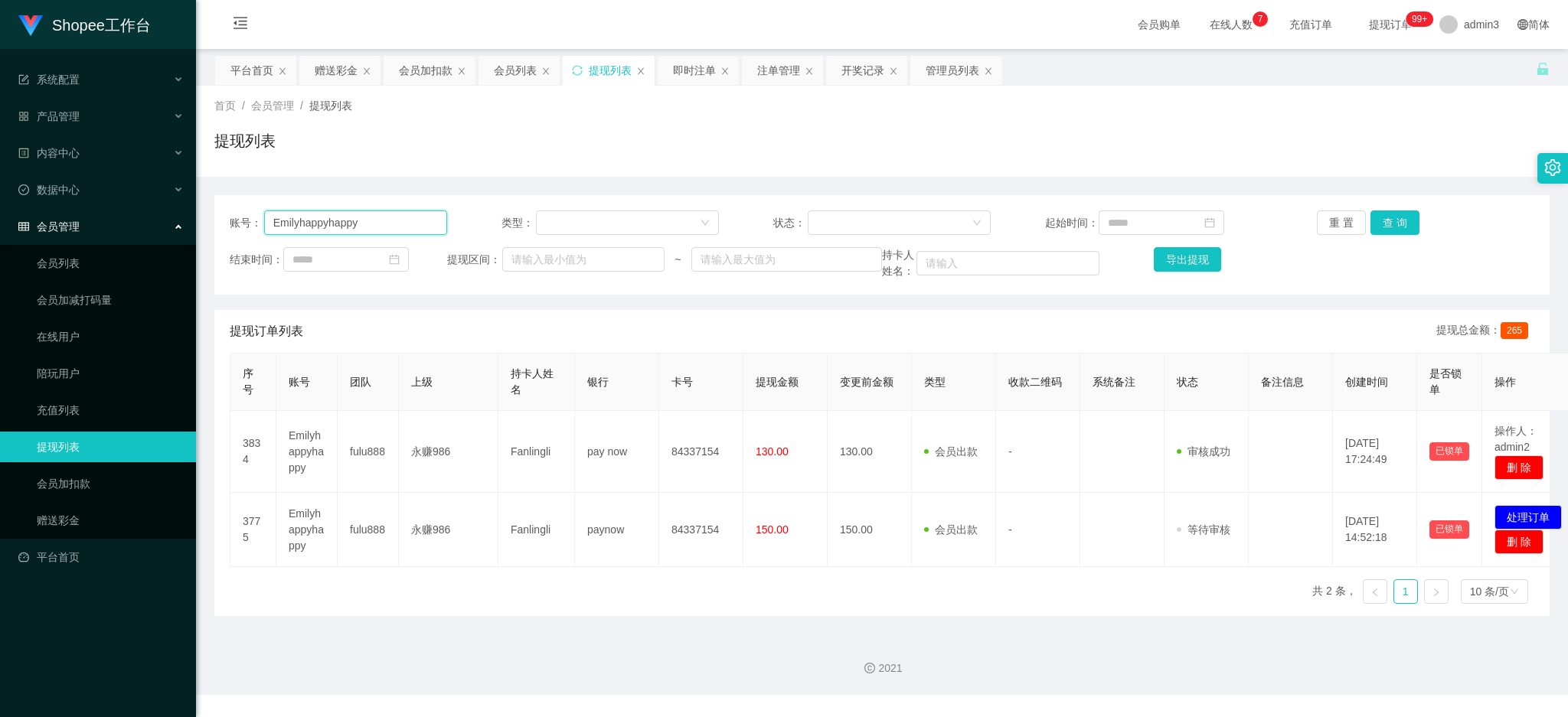
click at [309, 219] on input "Emilyhappyhappy" at bounding box center [355, 223] width 183 height 25
click at [1377, 227] on button "查 询" at bounding box center [1395, 223] width 49 height 25
click at [308, 69] on div "赠送彩金" at bounding box center [339, 71] width 81 height 29
click at [338, 69] on div "赠送彩金" at bounding box center [336, 71] width 43 height 29
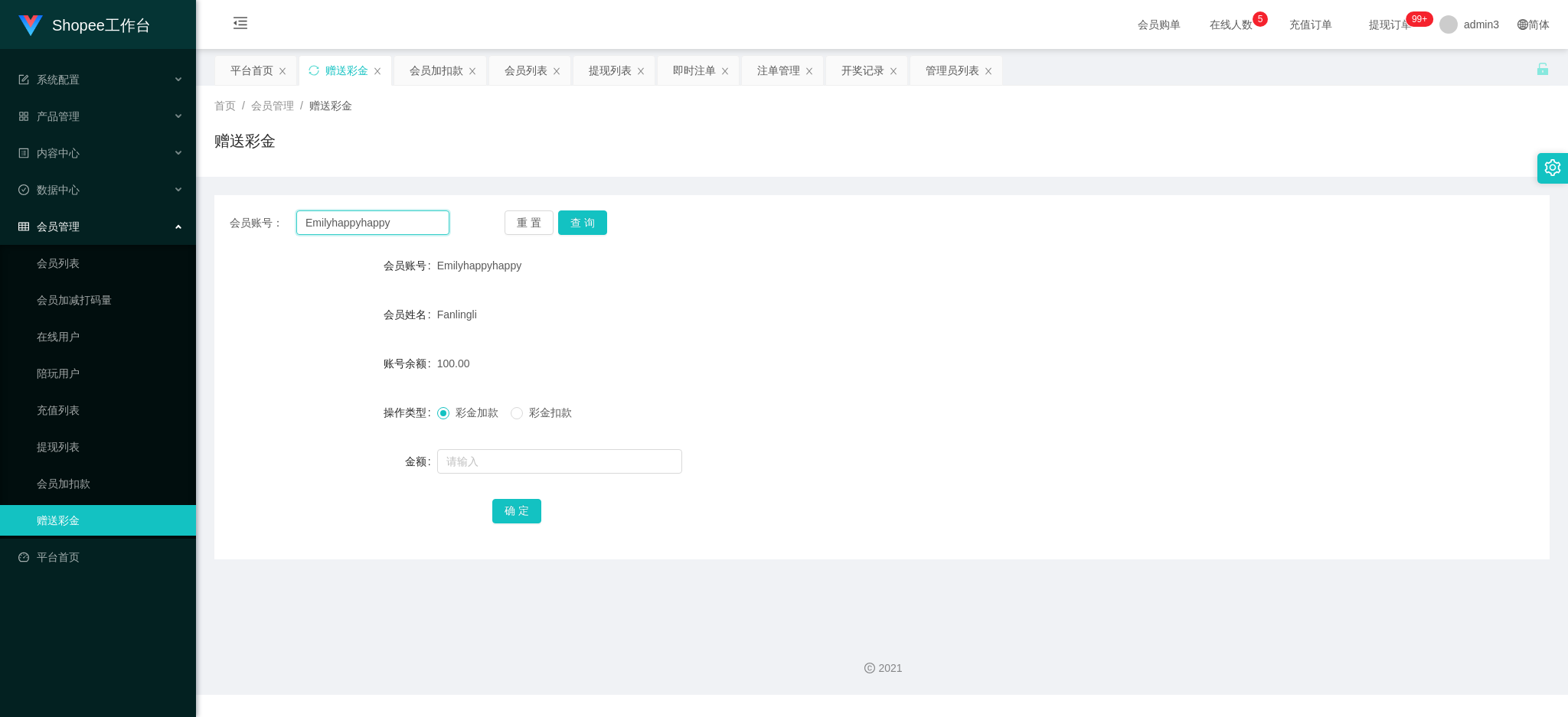
click at [340, 228] on input "Emilyhappyhappy" at bounding box center [372, 223] width 153 height 25
paste input "nirvana0707"
type input "nirvana0707"
click at [576, 220] on button "查 询" at bounding box center [583, 223] width 49 height 25
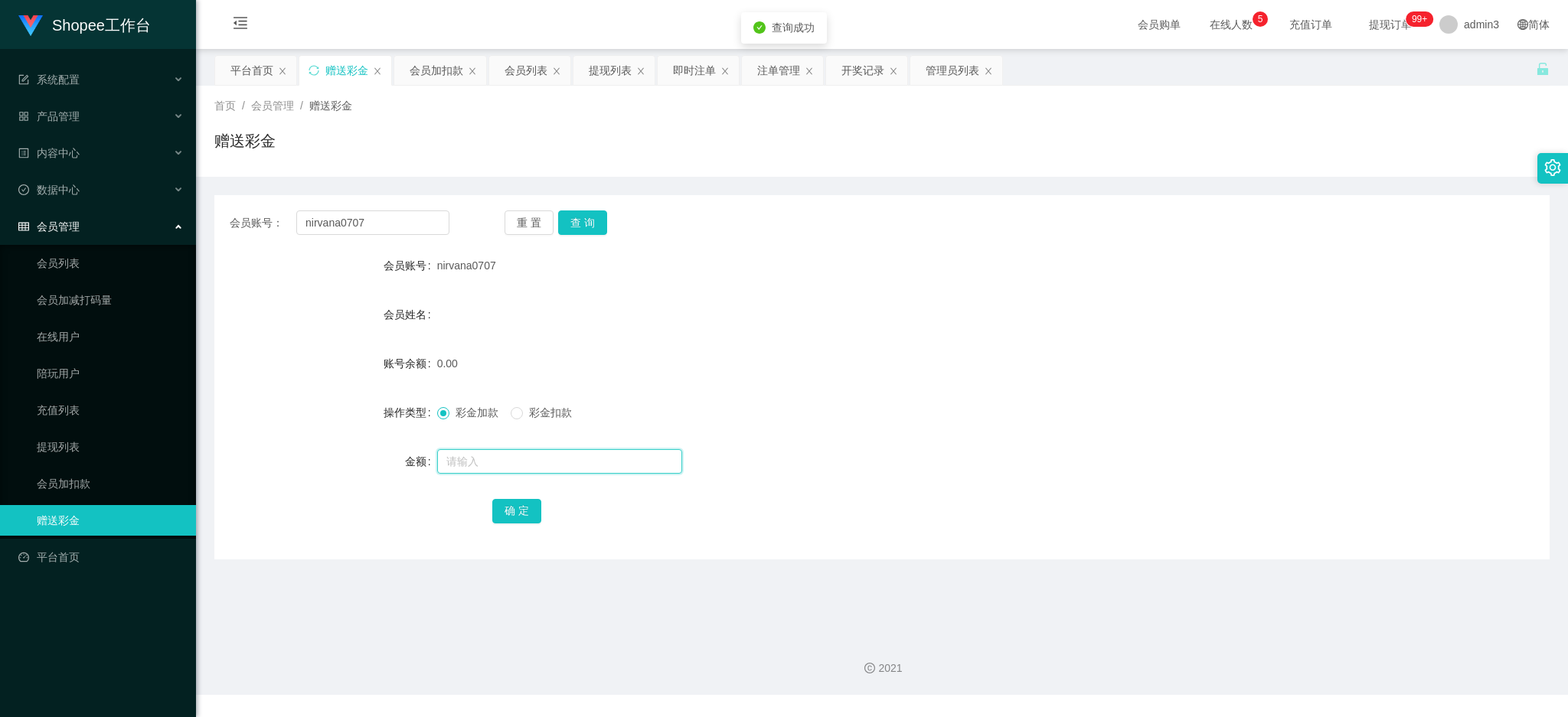
click at [533, 460] on input "text" at bounding box center [559, 461] width 245 height 25
type input "100"
click at [527, 501] on button "确 定" at bounding box center [517, 511] width 49 height 25
drag, startPoint x: 372, startPoint y: 202, endPoint x: 369, endPoint y: 216, distance: 14.3
click at [372, 206] on div "会员账号： nirvana0707 重 置 查 询 会员账号 nirvana0707 会员姓名 账号余额 100.00 操作类型 彩金加款 彩金扣款 金额 确…" at bounding box center [881, 377] width 1335 height 364
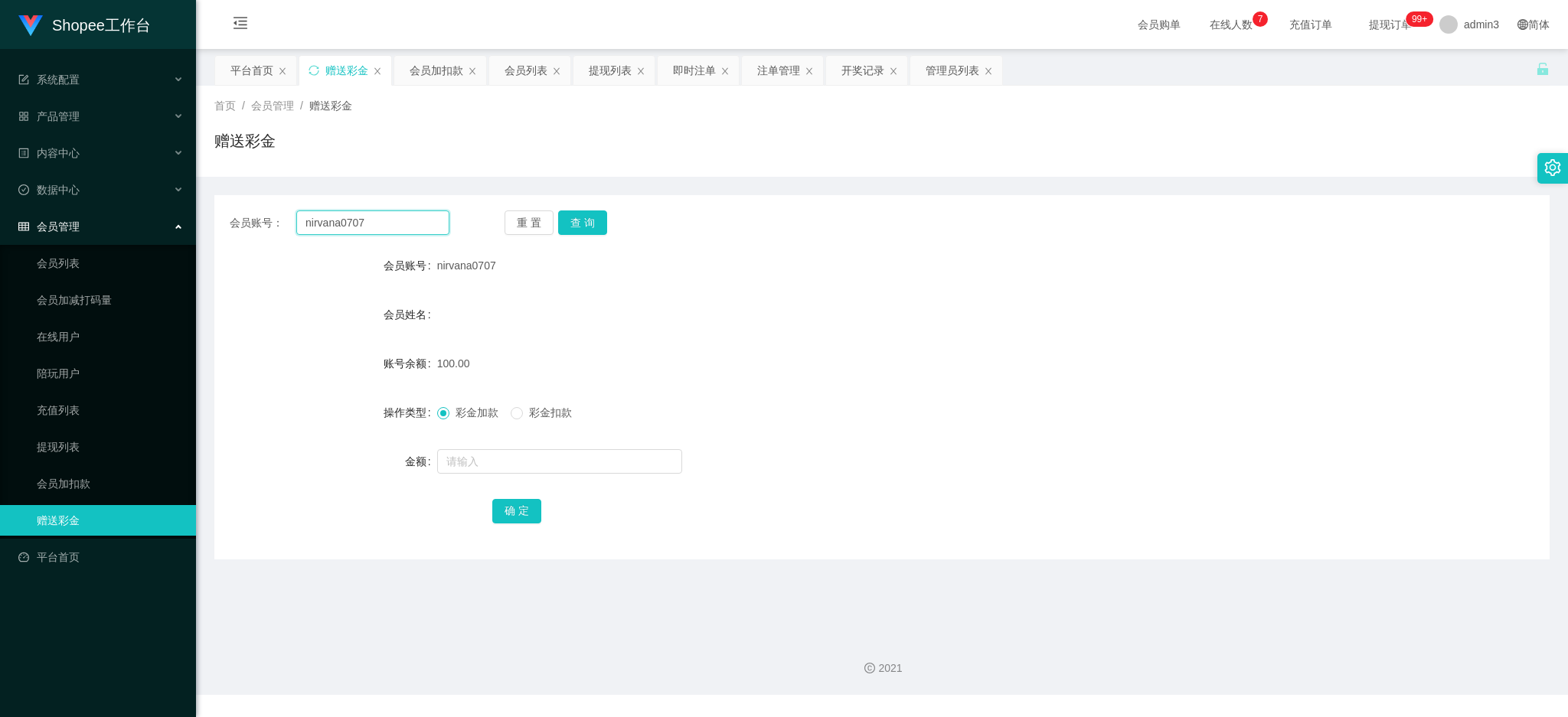
click at [369, 216] on input "nirvana0707" at bounding box center [372, 223] width 153 height 25
click at [369, 217] on input "nirvana0707" at bounding box center [372, 223] width 153 height 25
paste input "kang81110838"
type input "kang81110838"
drag, startPoint x: 592, startPoint y: 216, endPoint x: 583, endPoint y: 228, distance: 15.0
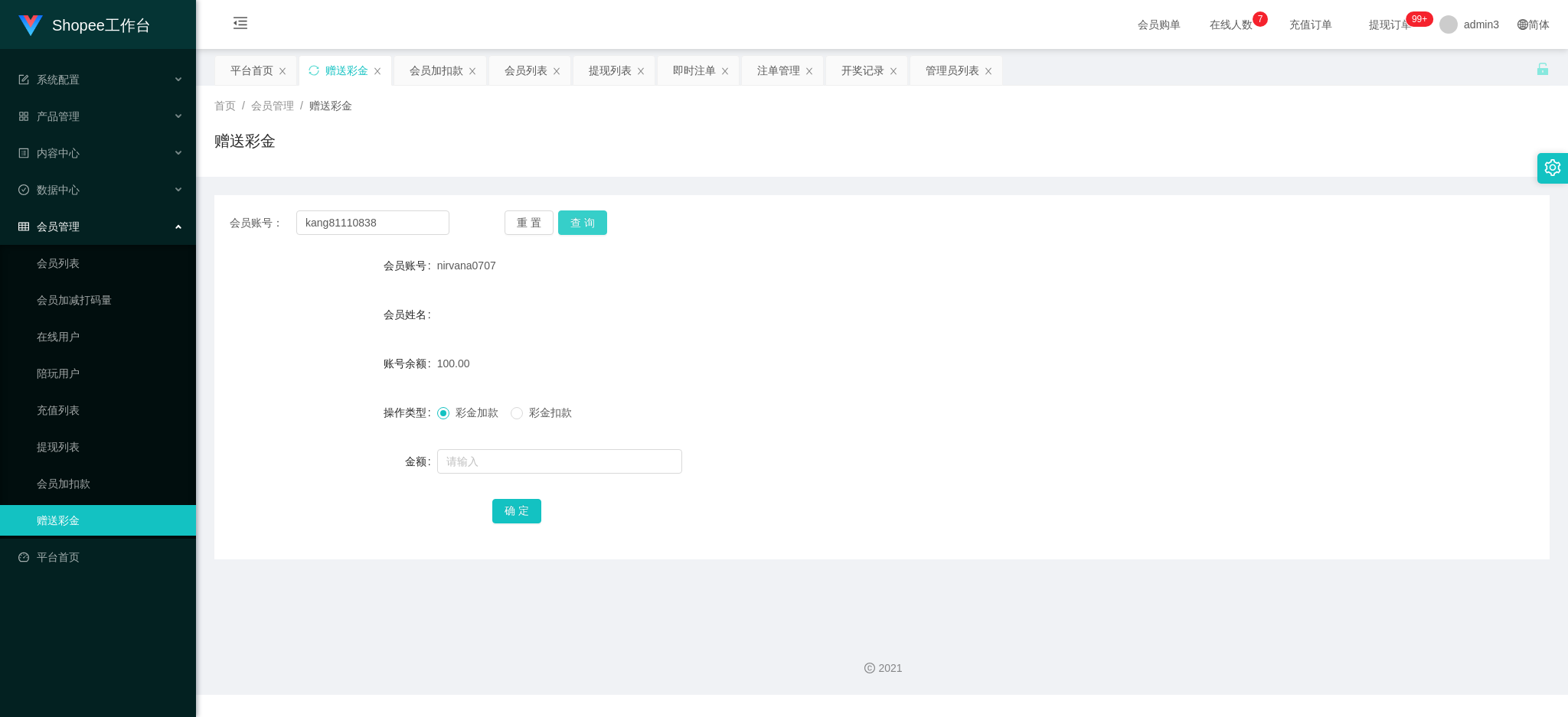
click at [589, 218] on button "查 询" at bounding box center [583, 223] width 49 height 25
click at [505, 463] on input "text" at bounding box center [559, 461] width 245 height 25
type input "300"
click at [502, 511] on button "确 定" at bounding box center [517, 511] width 49 height 25
click at [609, 69] on div "提现列表" at bounding box center [610, 71] width 43 height 29
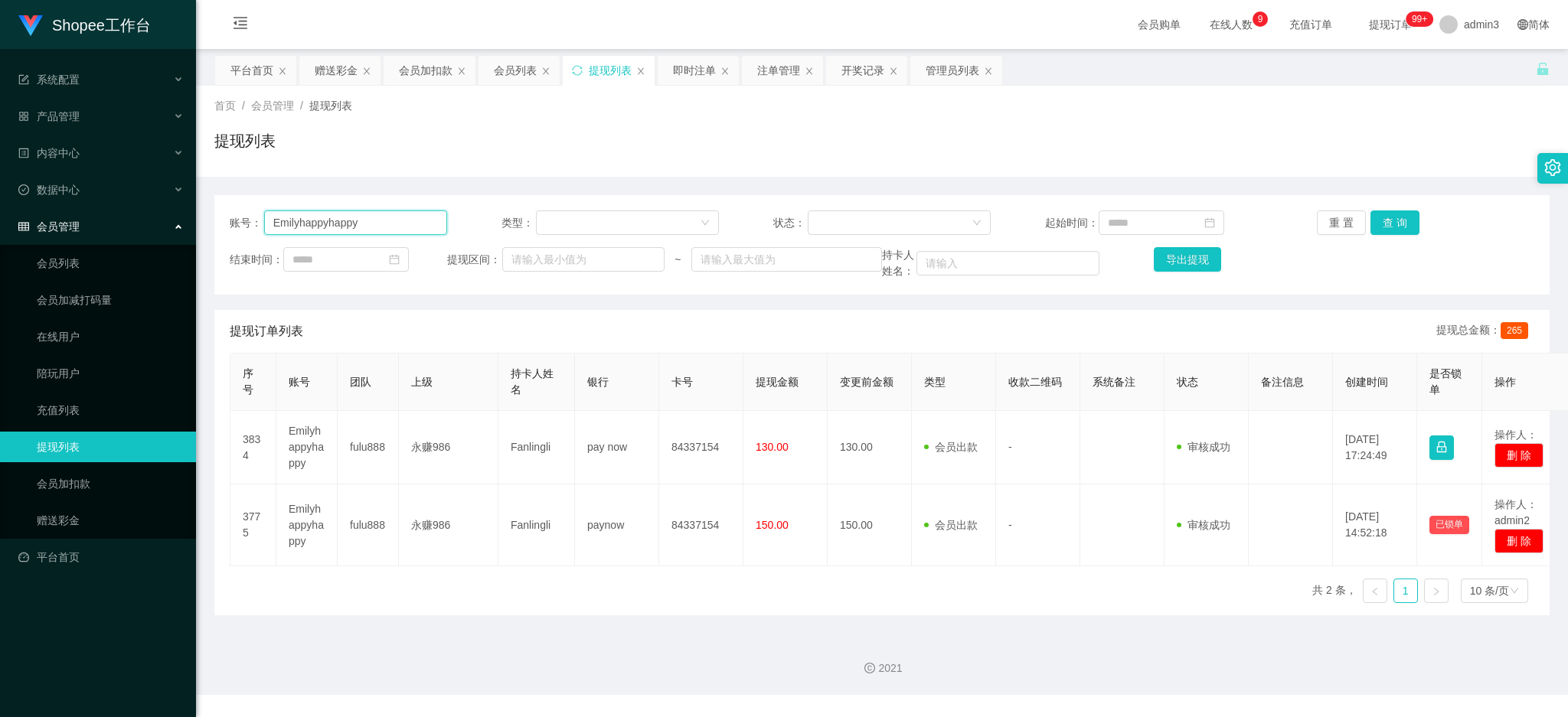
click at [347, 216] on input "Emilyhappyhappy" at bounding box center [355, 223] width 183 height 25
paste input "kang81110838"
click at [1381, 216] on button "查 询" at bounding box center [1395, 223] width 49 height 25
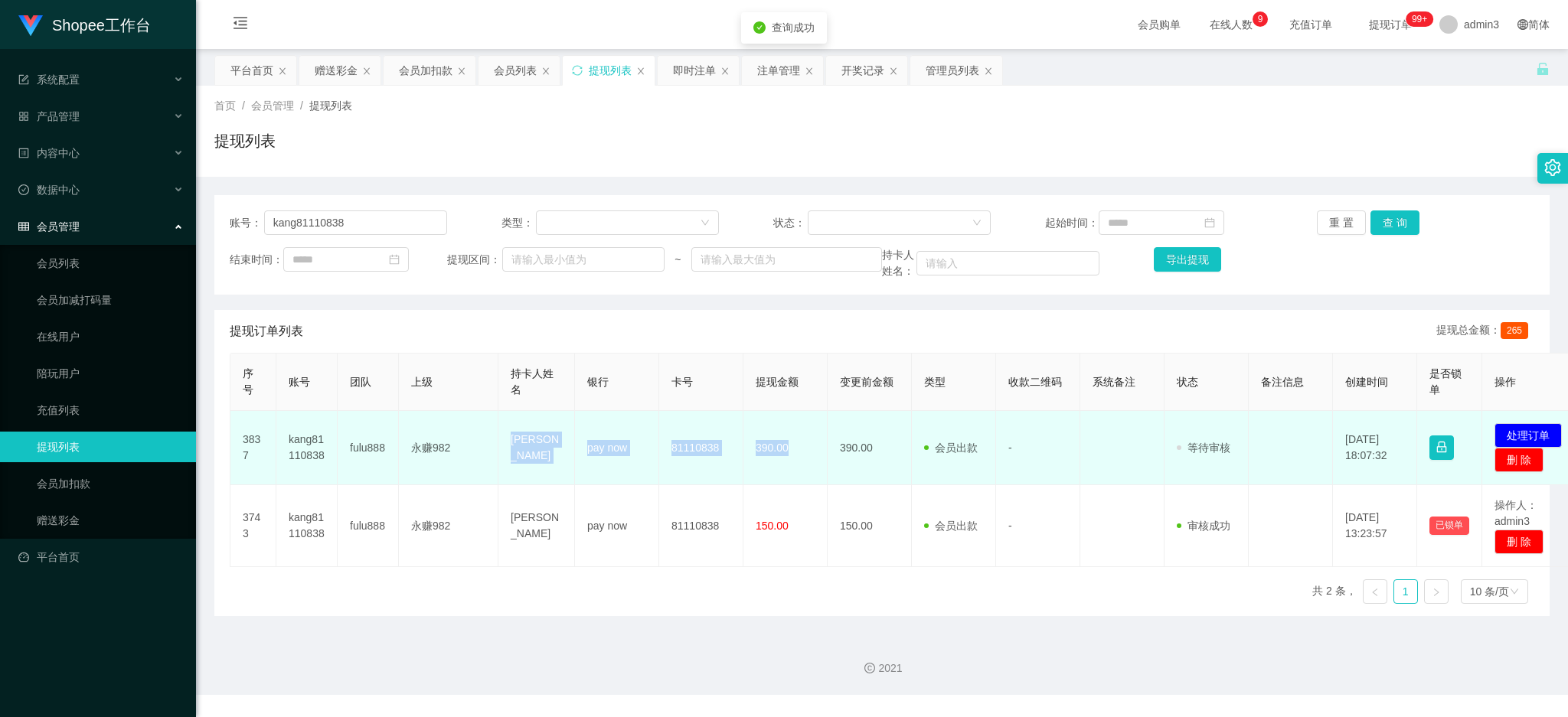
drag, startPoint x: 508, startPoint y: 440, endPoint x: 800, endPoint y: 465, distance: 293.1
click at [800, 465] on tr "3837 kang81110838 fulu888 永赚982 YAP [PERSON_NAME] pay now 81110838 390.00 390.0…" at bounding box center [907, 448] width 1353 height 74
copy tr "YAP [PERSON_NAME] pay now 81110838 390.00"
click at [1543, 429] on button "处理订单" at bounding box center [1527, 435] width 67 height 25
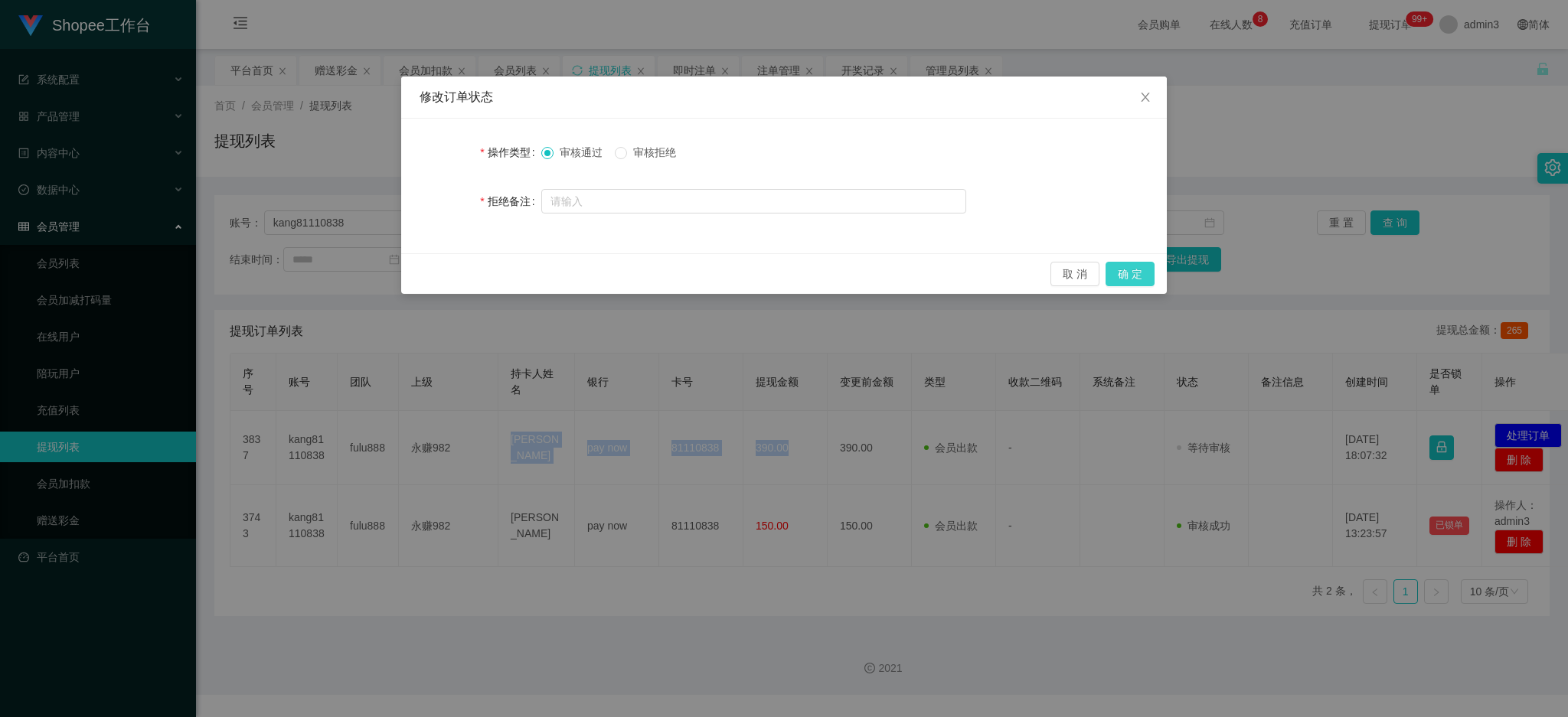
click at [1129, 270] on button "确 定" at bounding box center [1130, 274] width 49 height 25
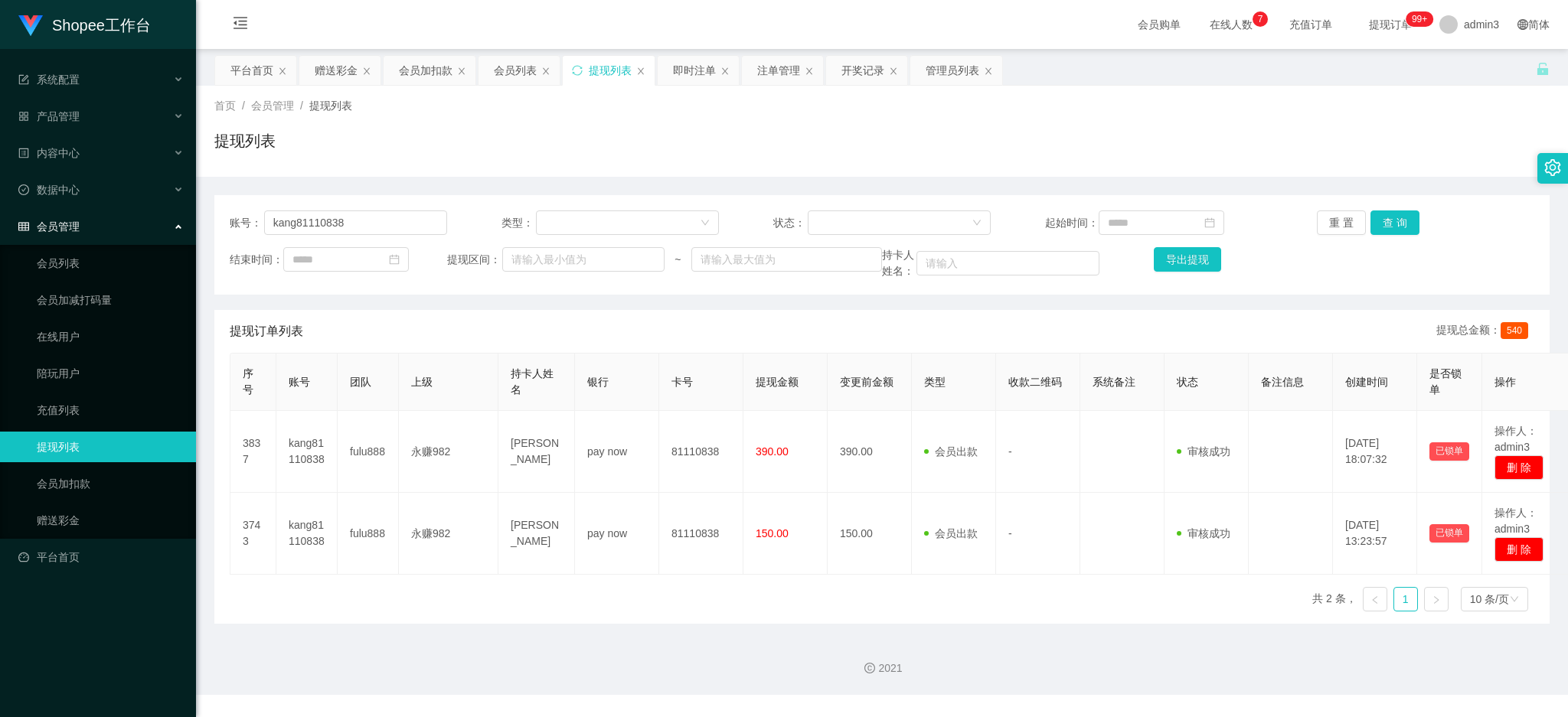
click at [739, 622] on div "序号 账号 团队 上级 持卡人姓名 银行 卡号 提现金额 变更前金额 类型 收款二维码 系统备注 状态 备注信息 创建时间 是否锁单 操作 3837 kang…" at bounding box center [881, 488] width 1304 height 271
click at [329, 219] on input "kang81110838" at bounding box center [355, 223] width 183 height 25
paste input "nirvana0707"
type input "nirvana0707"
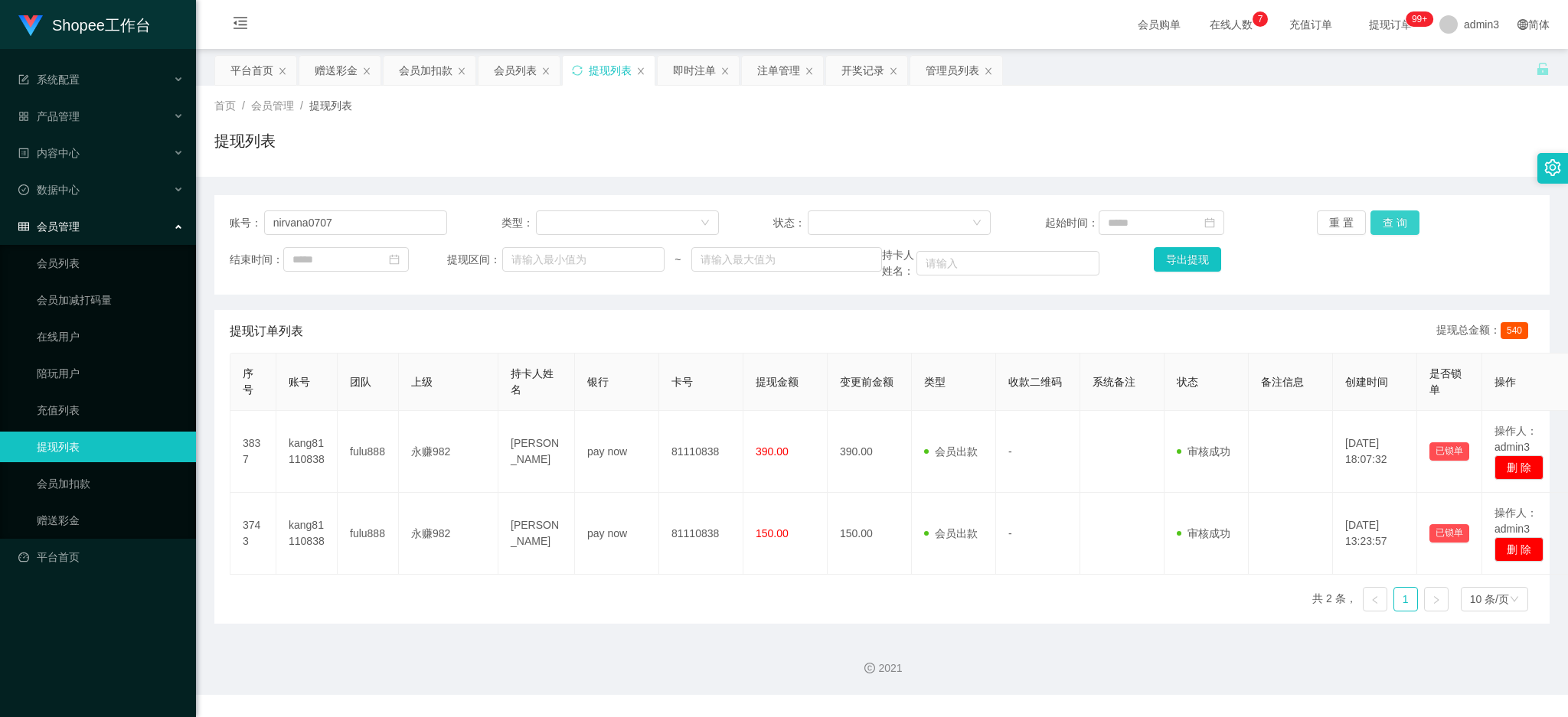
click at [1382, 216] on button "查 询" at bounding box center [1395, 223] width 49 height 25
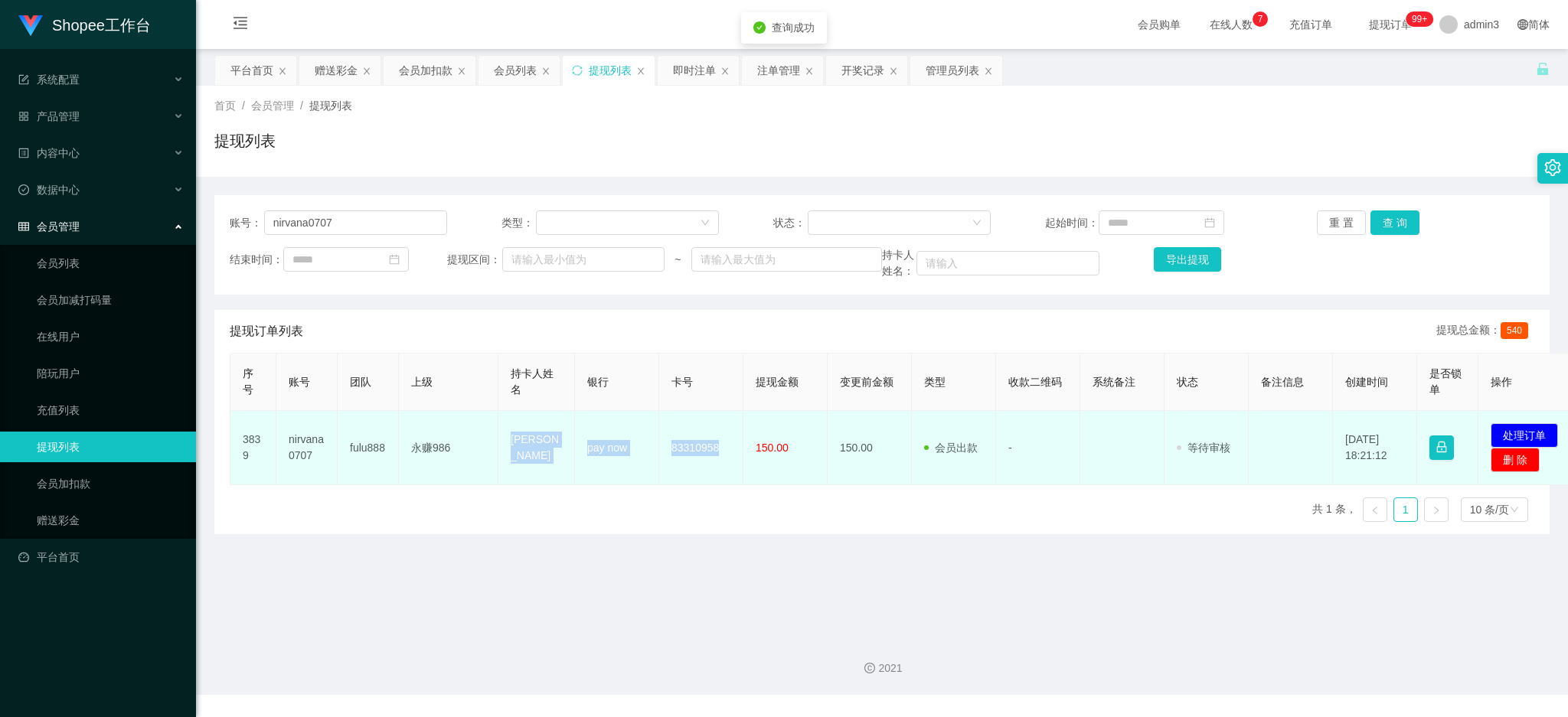
copy tr "[PERSON_NAME] pay now 83310958"
drag, startPoint x: 503, startPoint y: 434, endPoint x: 742, endPoint y: 469, distance: 241.5
click at [742, 469] on tr "3839 nirvana0707 fulu888 永赚986 [PERSON_NAME] pay now 83310958 150.00 150.00 会员出…" at bounding box center [905, 448] width 1350 height 74
click at [672, 467] on td "83310958" at bounding box center [700, 448] width 84 height 74
drag, startPoint x: 510, startPoint y: 441, endPoint x: 793, endPoint y: 471, distance: 284.6
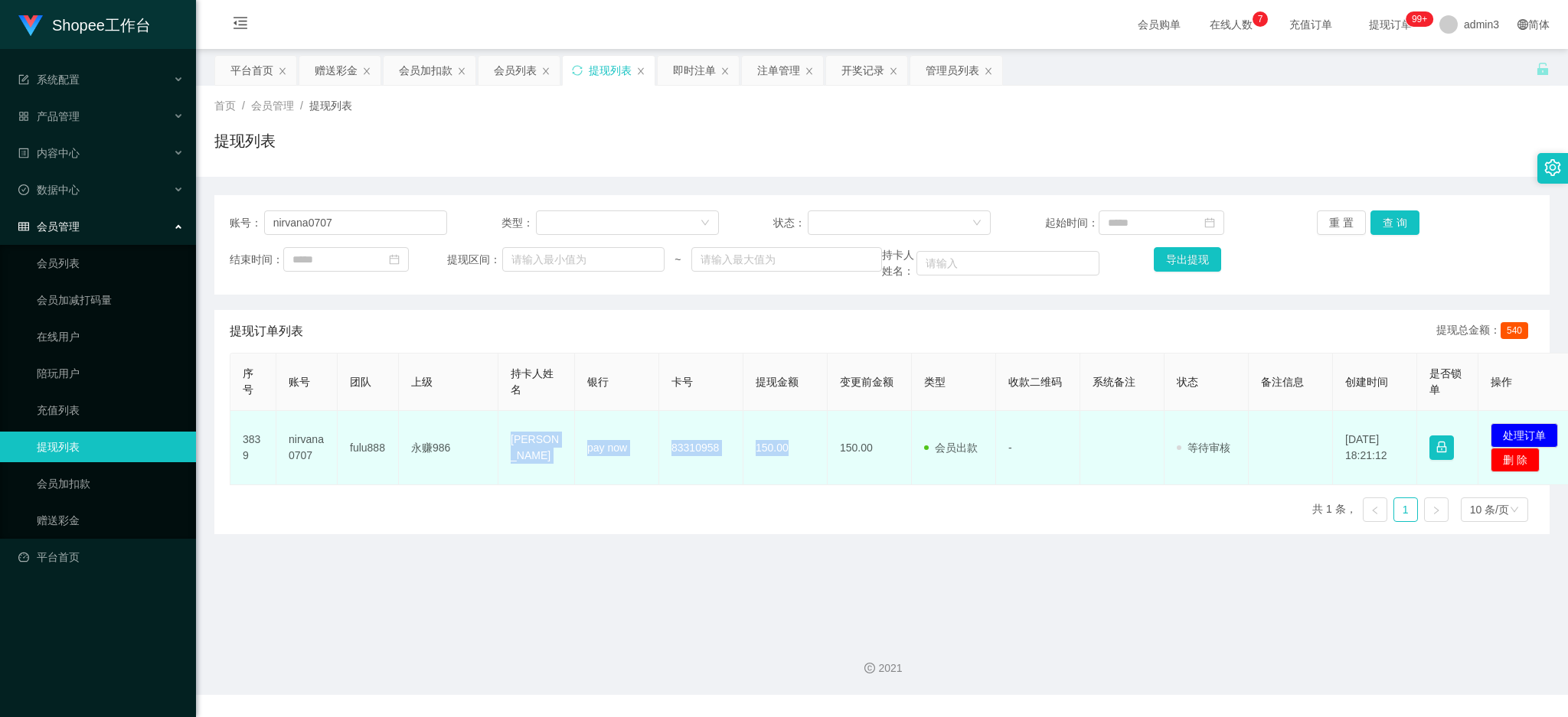
click at [793, 471] on tr "3839 nirvana0707 fulu888 永赚986 [PERSON_NAME] pay now 83310958 150.00 150.00 会员出…" at bounding box center [905, 448] width 1350 height 74
copy tr "[PERSON_NAME] pay now 83310958 150.00"
click at [1526, 430] on button "处理订单" at bounding box center [1523, 435] width 67 height 25
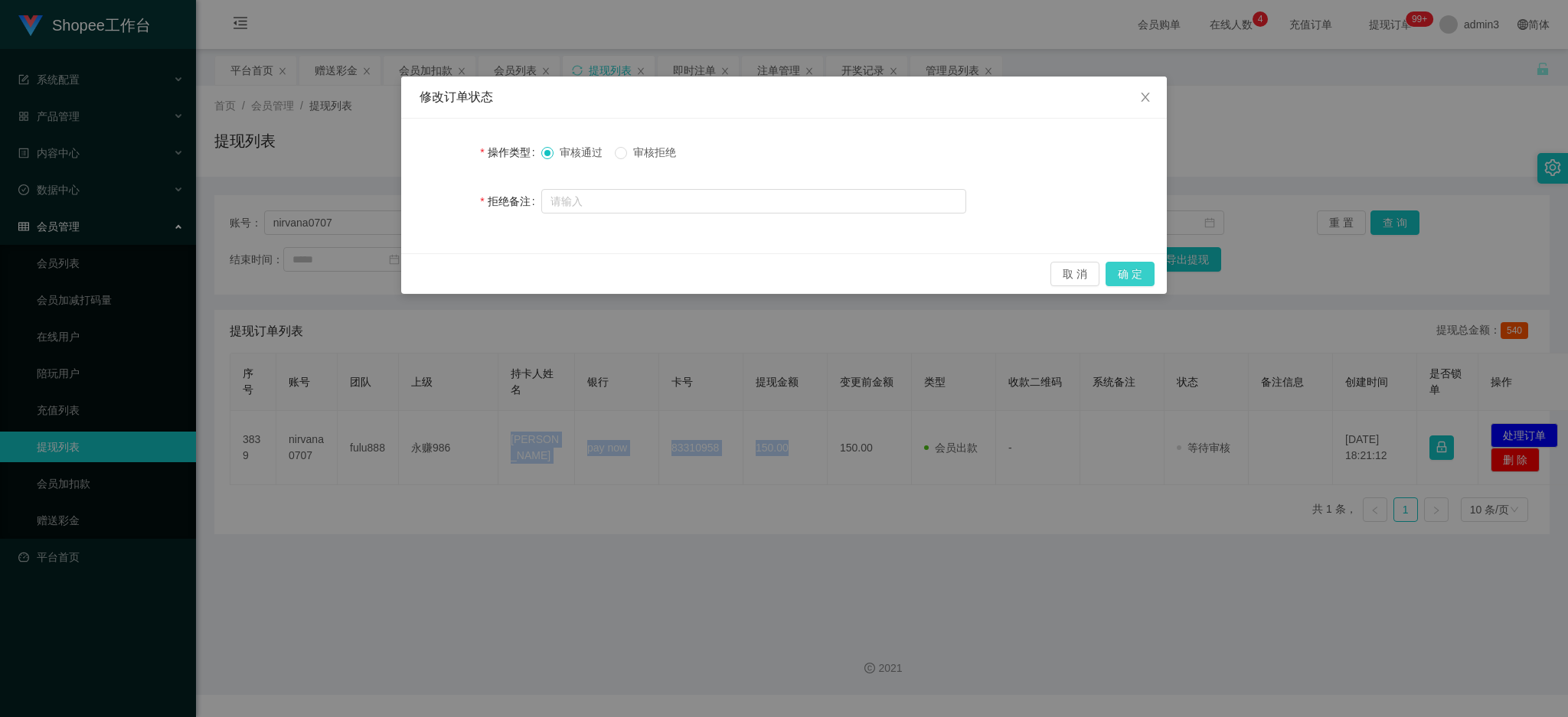
click at [1141, 271] on button "确 定" at bounding box center [1130, 274] width 49 height 25
